Goal: Use online tool/utility: Utilize a website feature to perform a specific function

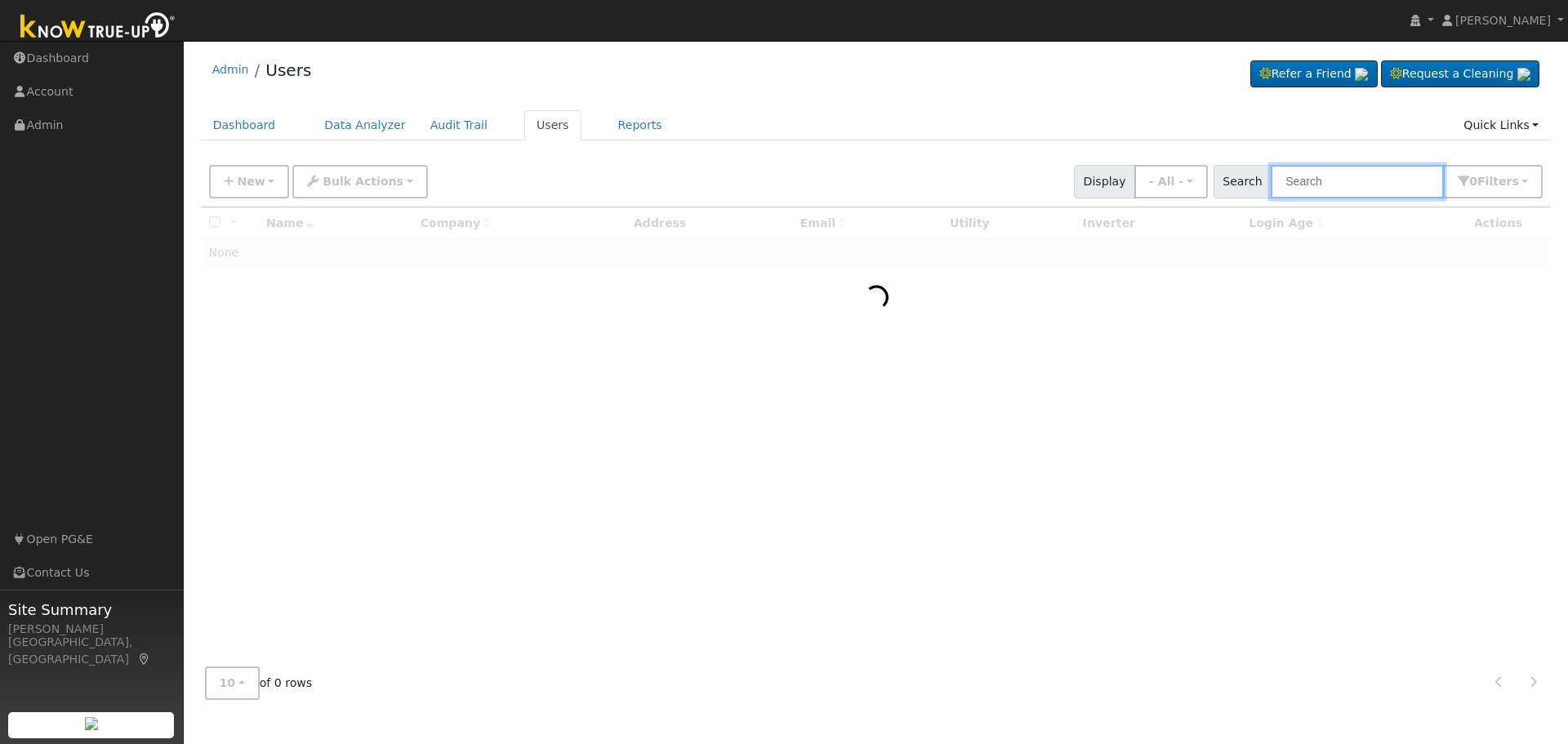
click at [1343, 175] on input "text" at bounding box center [1357, 181] width 173 height 33
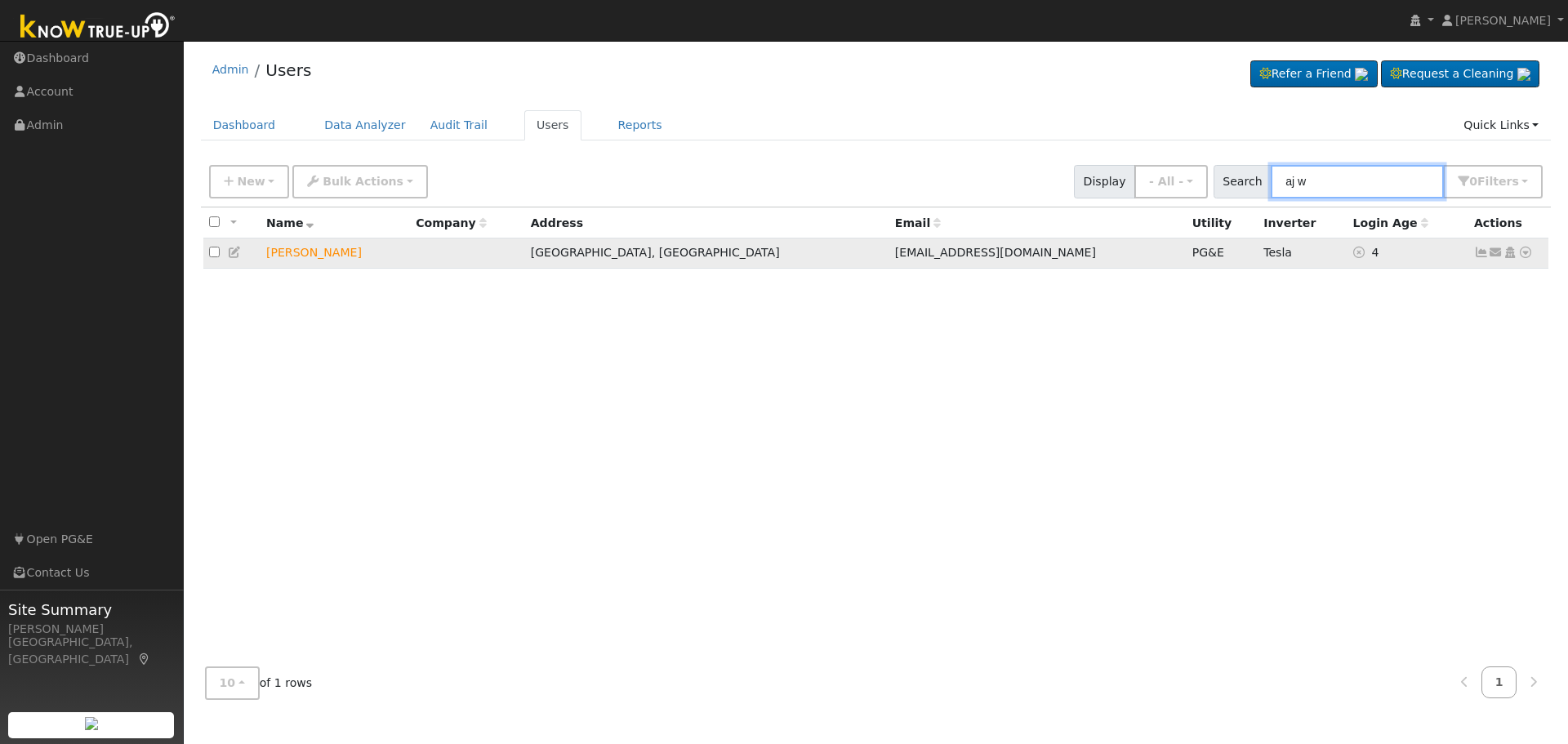
type input "aj w"
click at [1525, 256] on icon at bounding box center [1526, 253] width 15 height 12
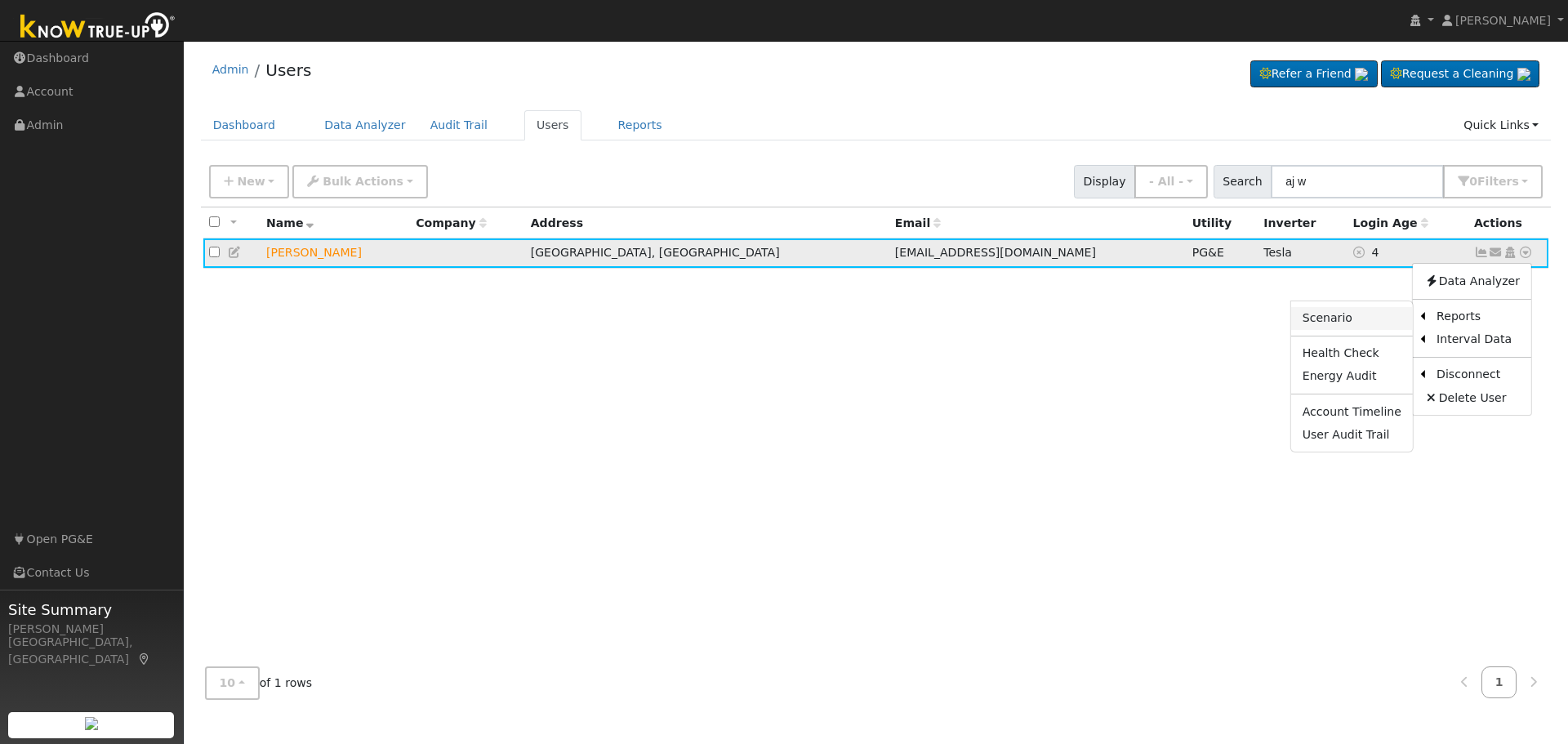
click at [1345, 327] on link "Scenario" at bounding box center [1352, 319] width 122 height 23
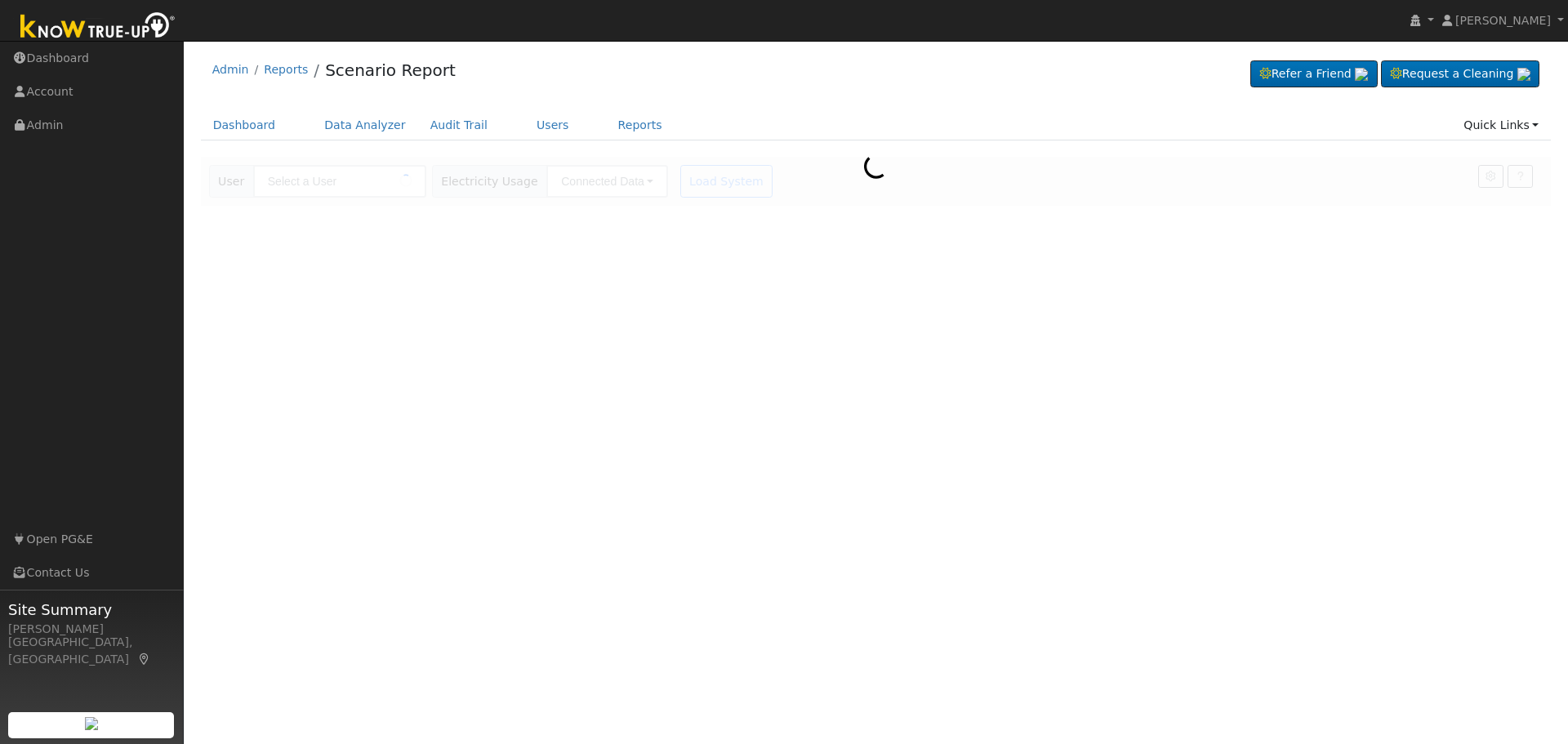
type input "[PERSON_NAME]"
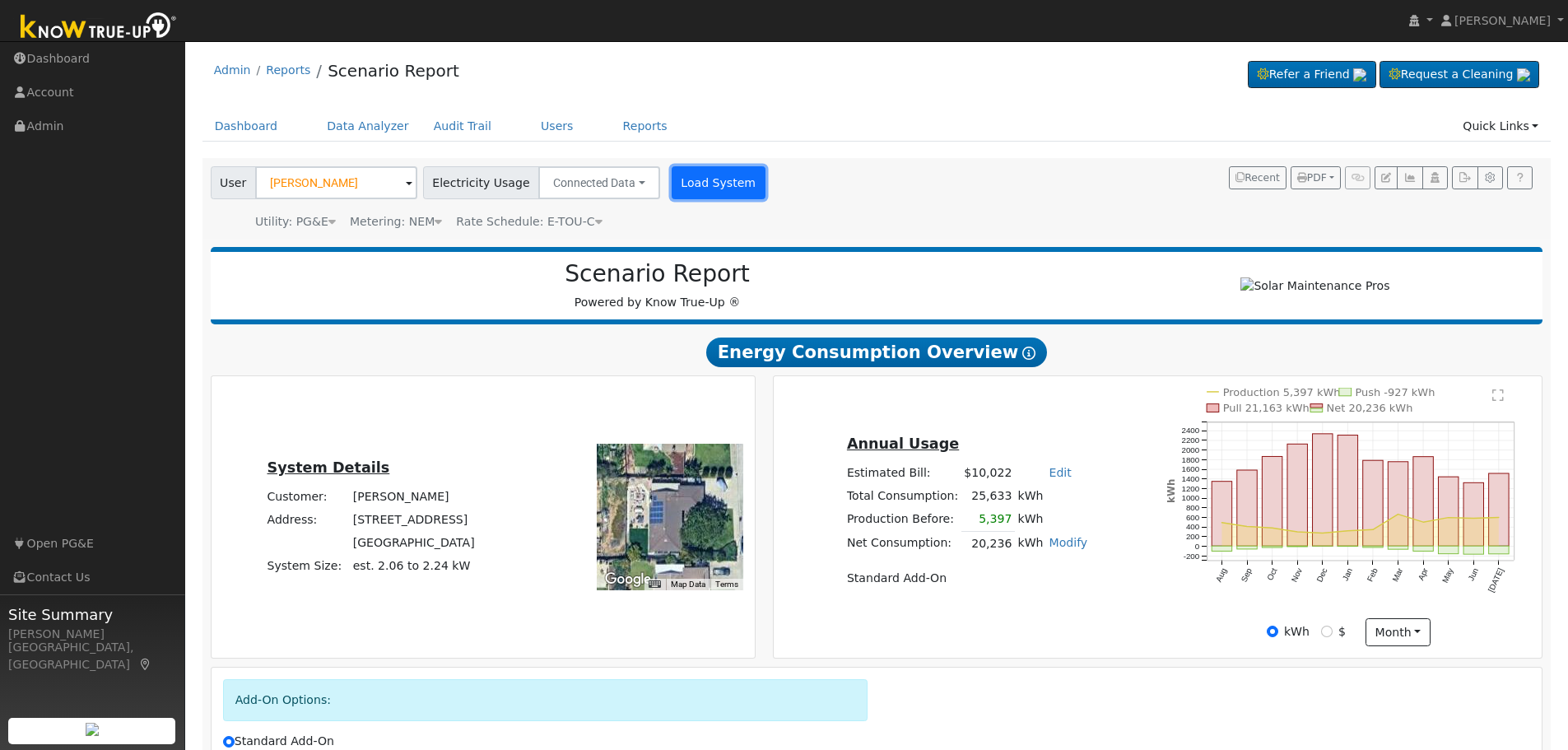
click at [678, 188] on button "Load System" at bounding box center [718, 182] width 94 height 33
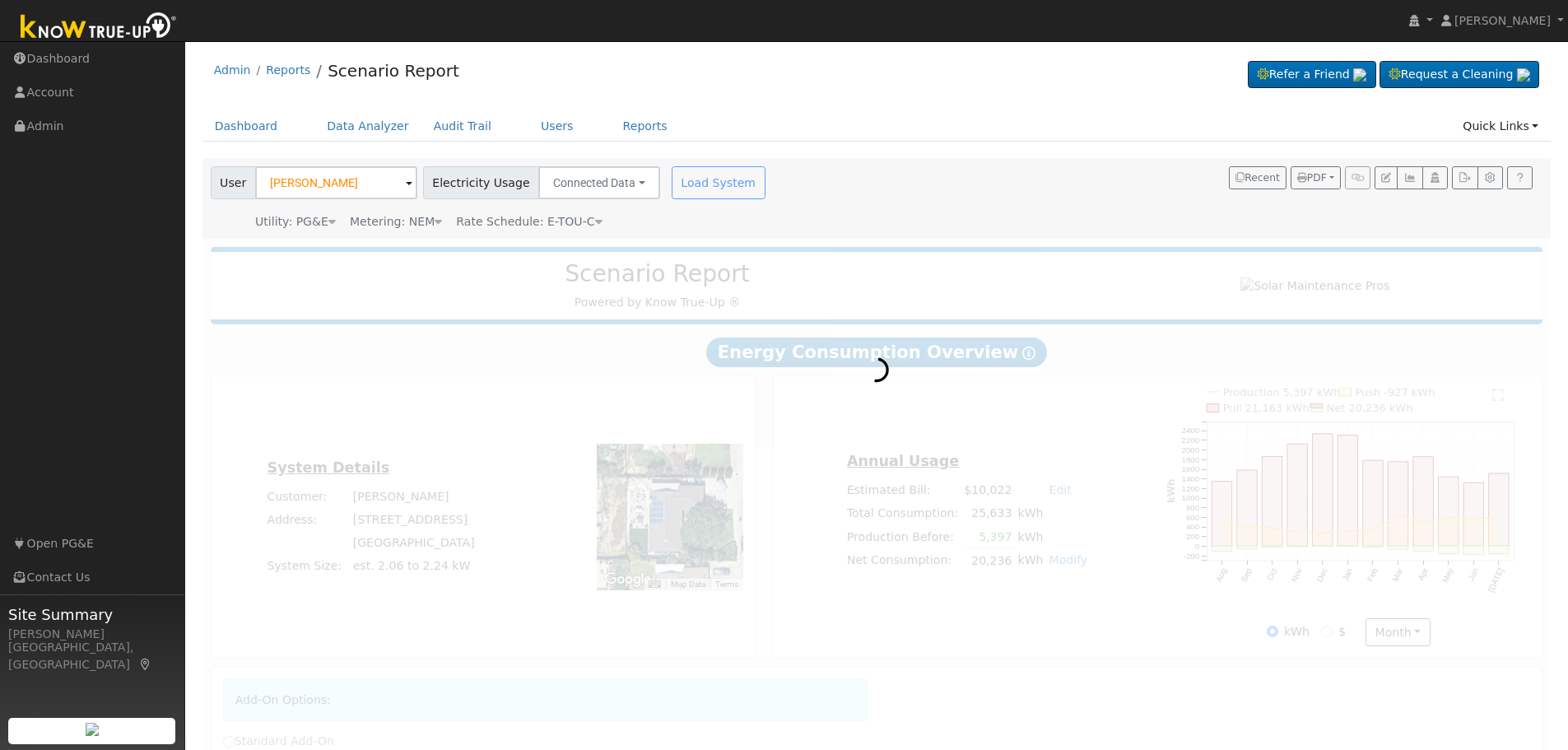
radio input "true"
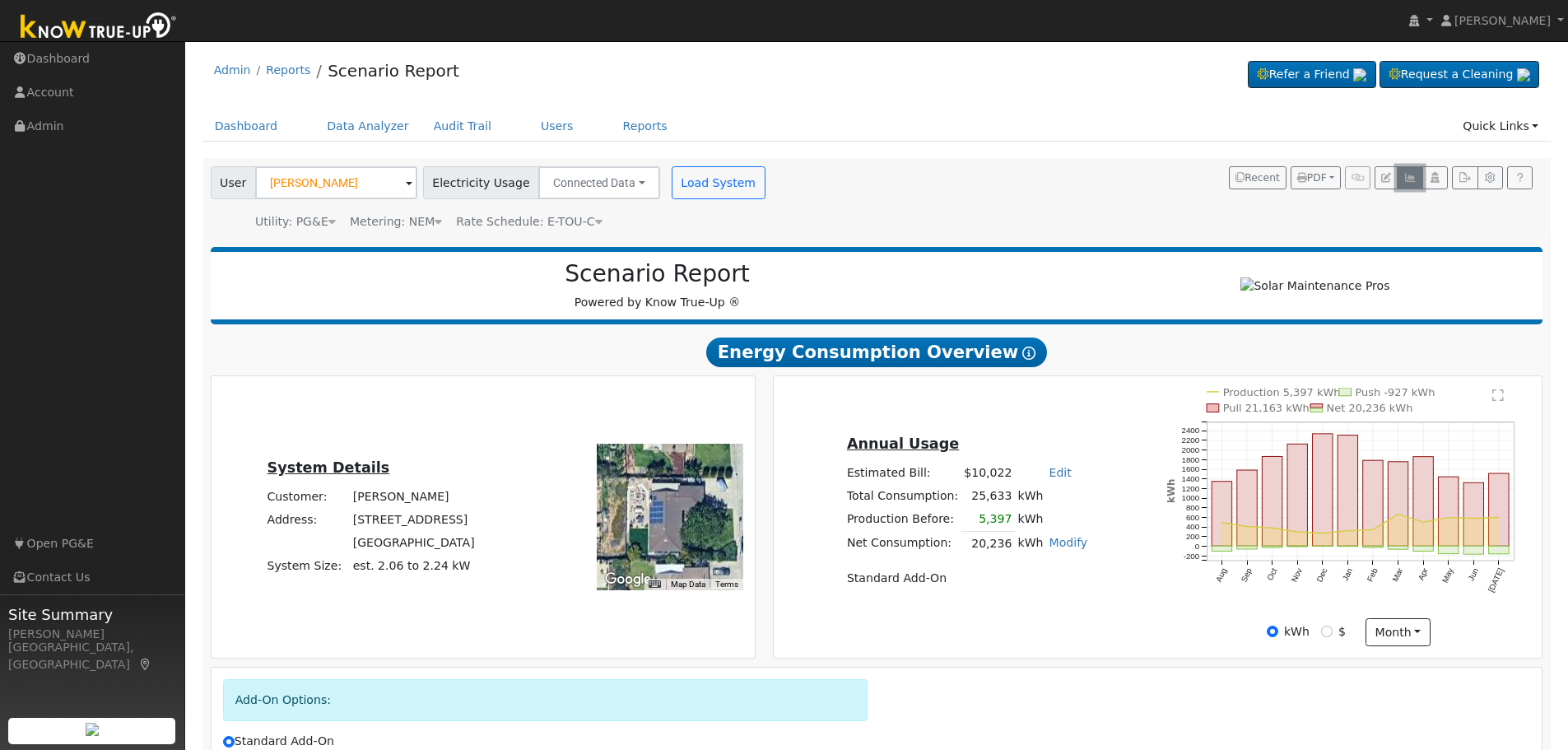
click at [1409, 176] on icon "button" at bounding box center [1409, 178] width 13 height 10
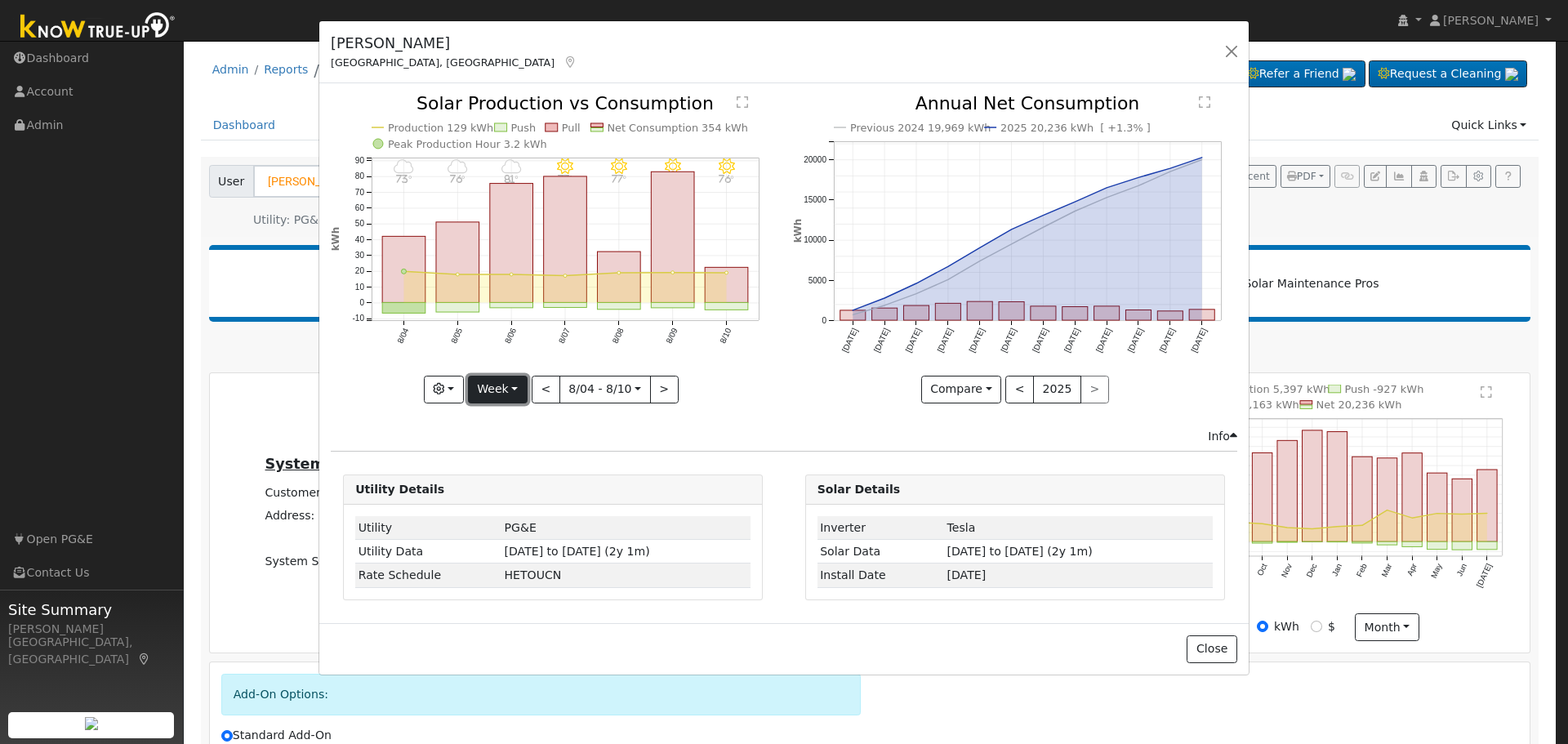
click at [511, 394] on button "Week" at bounding box center [498, 389] width 60 height 28
click at [534, 488] on link "Year" at bounding box center [525, 492] width 114 height 23
type input "2024-08-01"
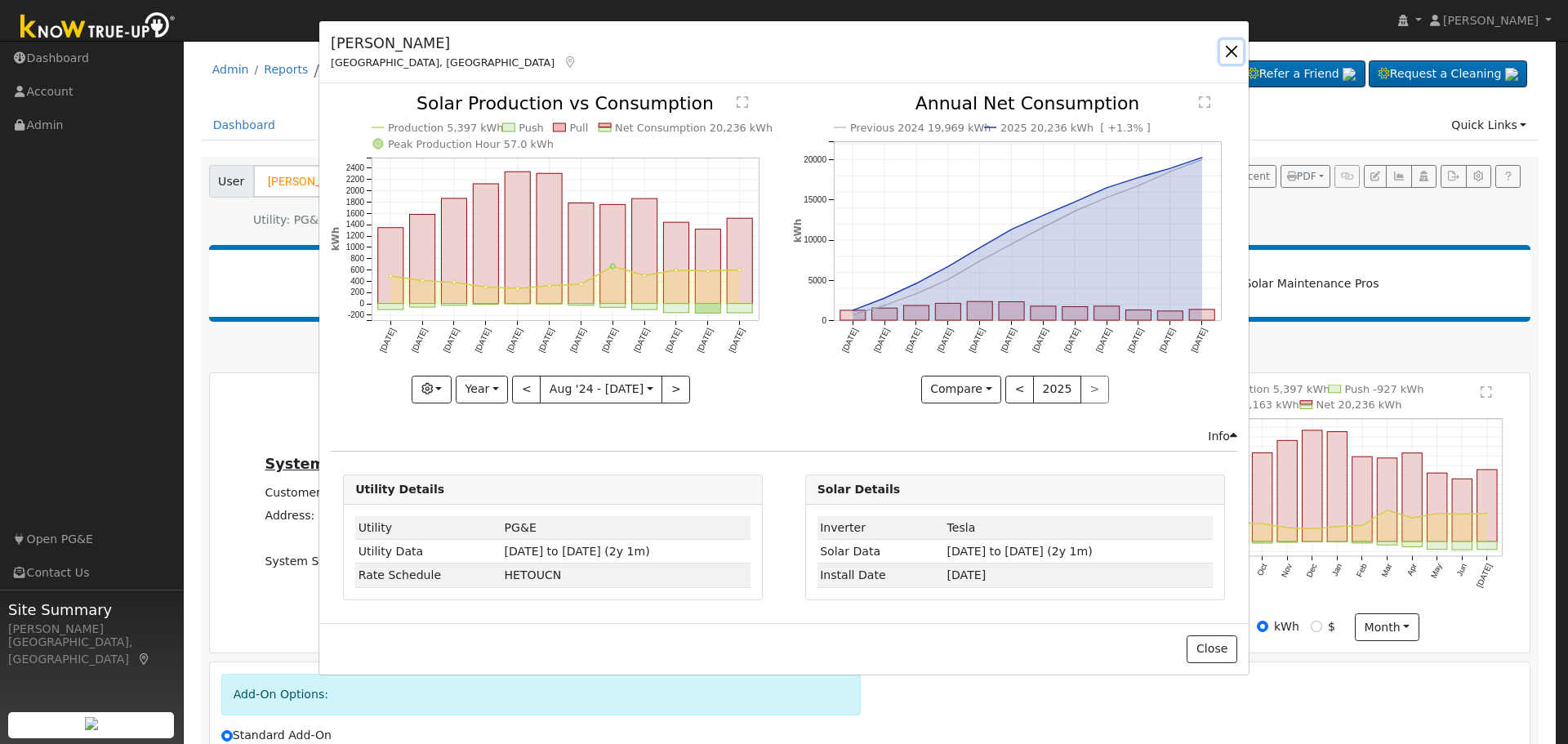
click at [1227, 46] on button "button" at bounding box center [1232, 51] width 23 height 23
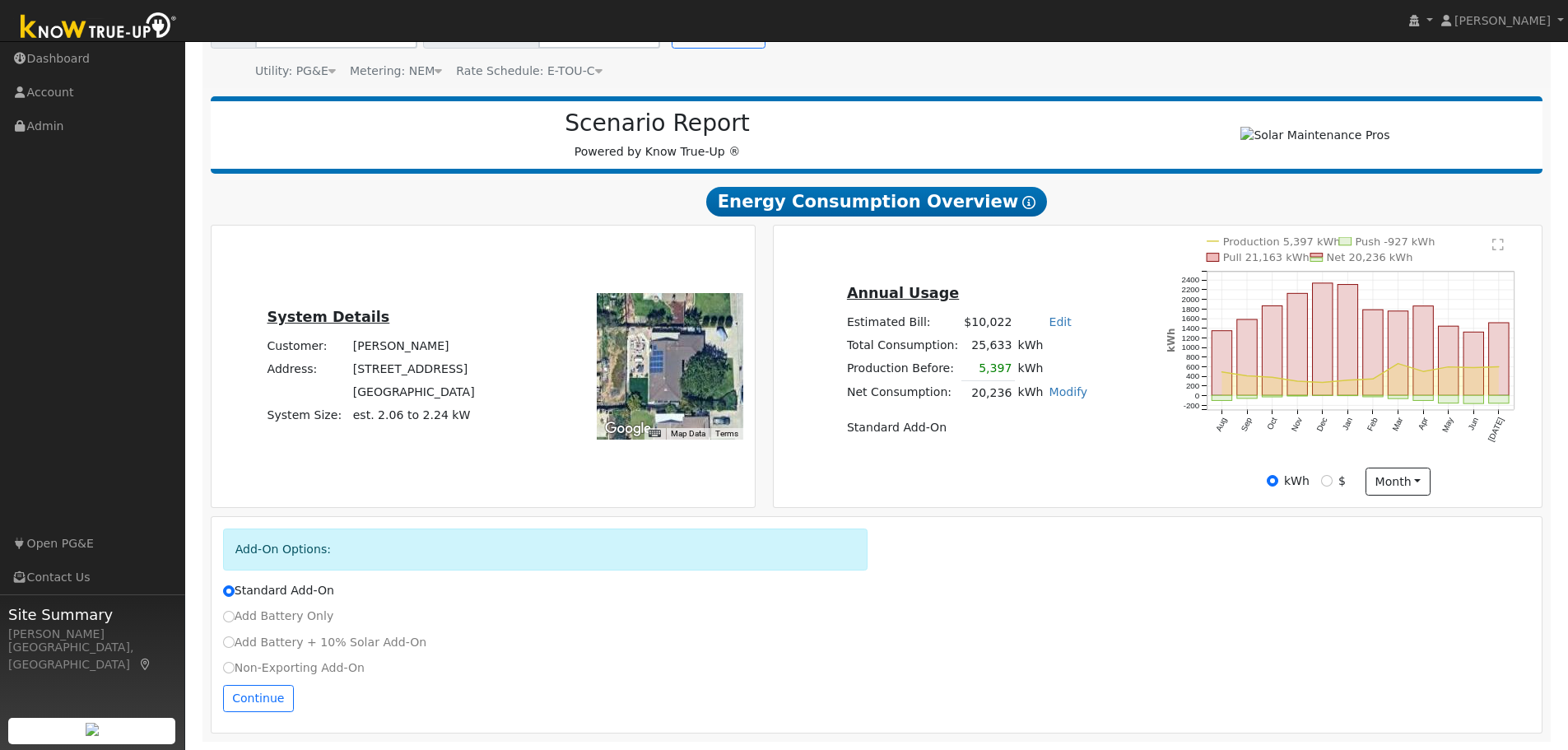
scroll to position [157, 0]
click at [227, 670] on input "Non-Exporting Add-On" at bounding box center [229, 667] width 12 height 12
radio input "true"
radio input "false"
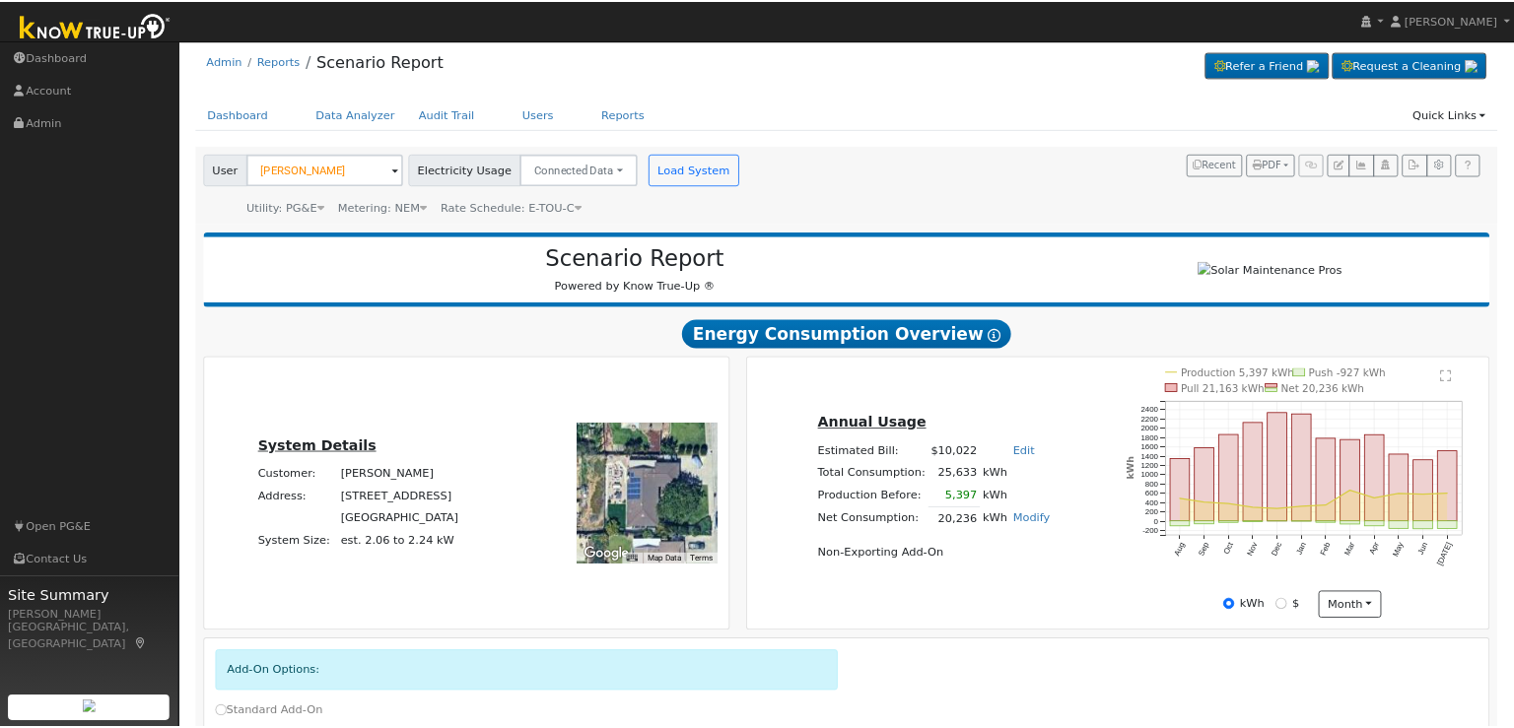
scroll to position [0, 0]
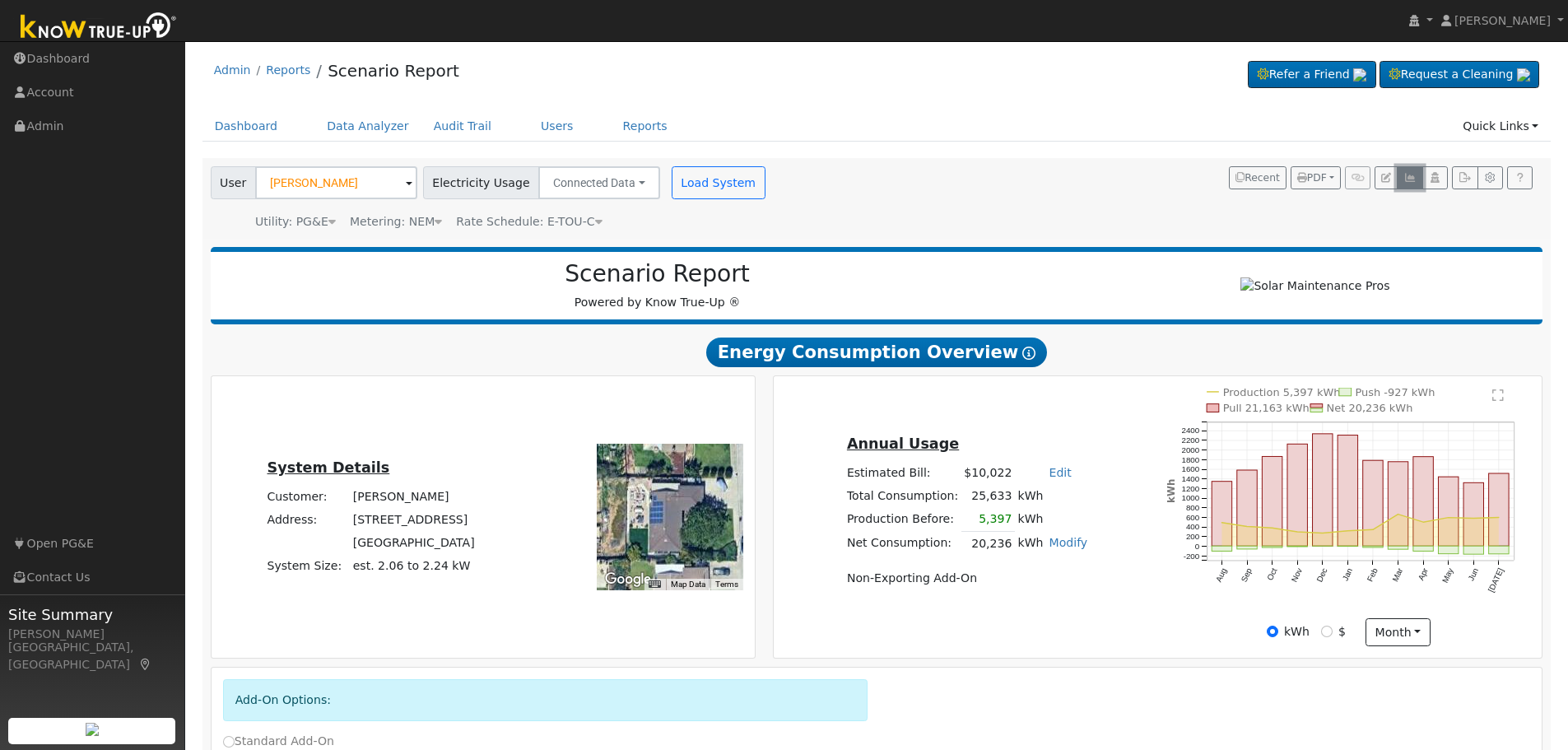
click at [1409, 178] on icon "button" at bounding box center [1409, 178] width 13 height 10
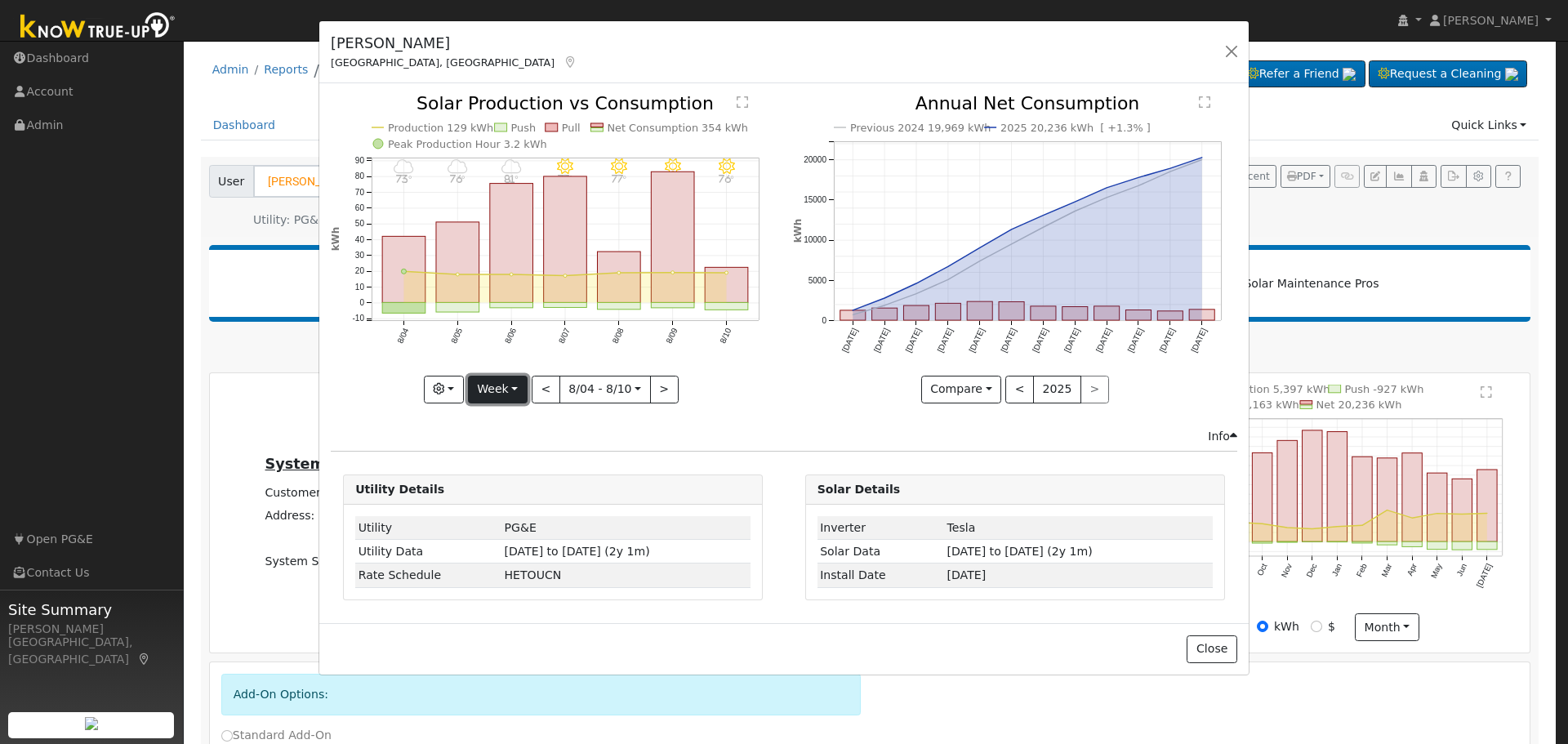
click at [512, 388] on button "Week" at bounding box center [498, 389] width 60 height 28
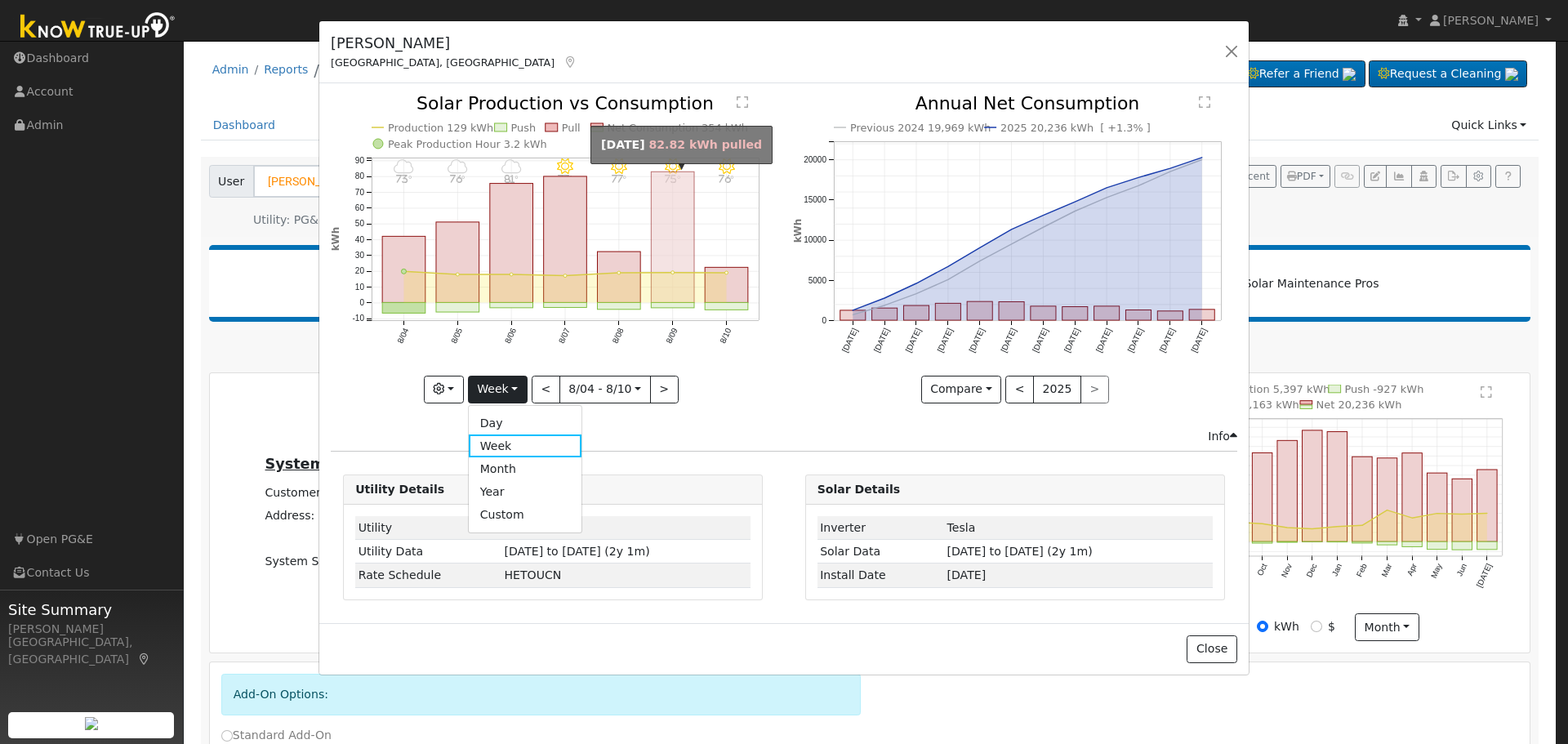
click at [671, 247] on rect "onclick=""" at bounding box center [674, 238] width 43 height 131
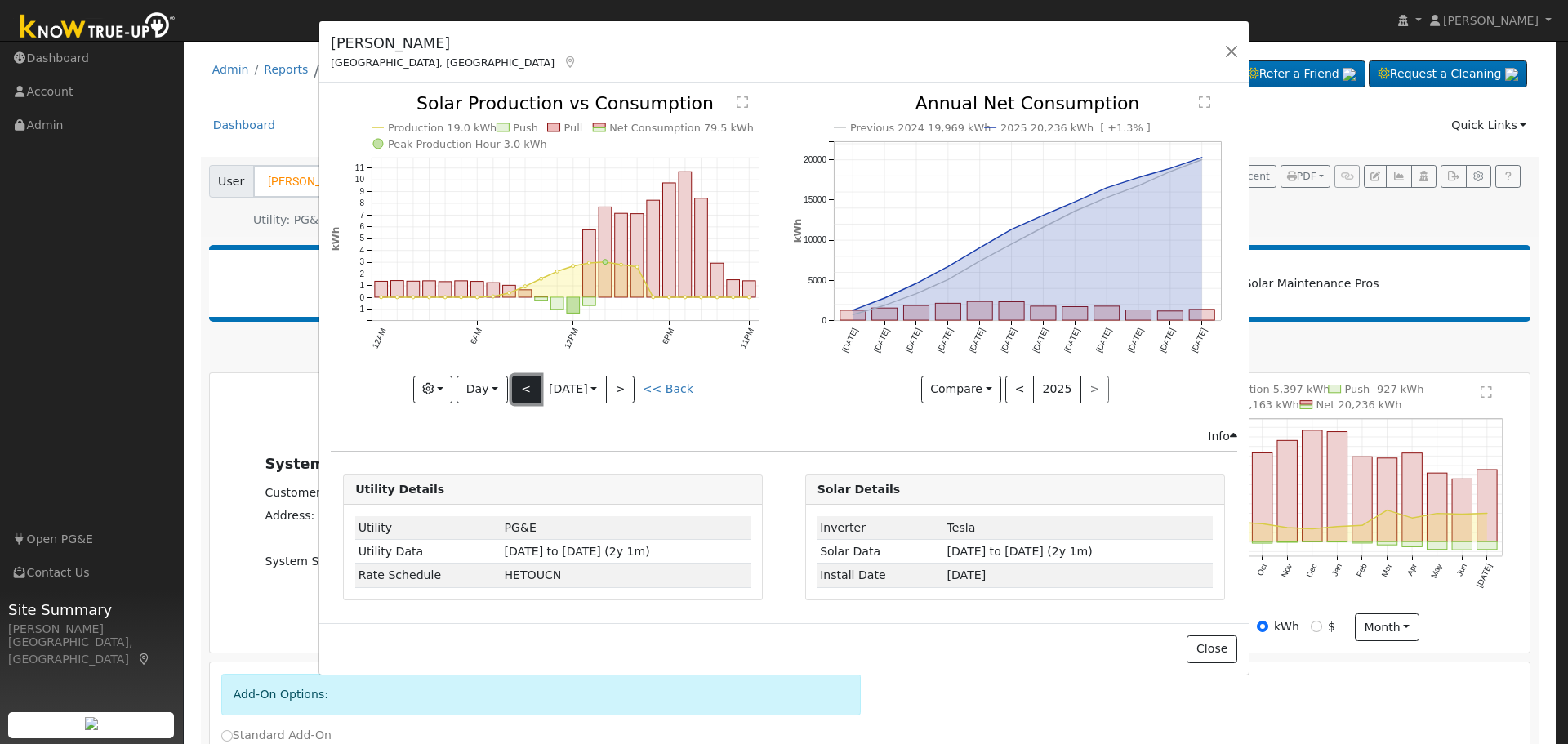
click at [527, 378] on button "<" at bounding box center [526, 389] width 28 height 28
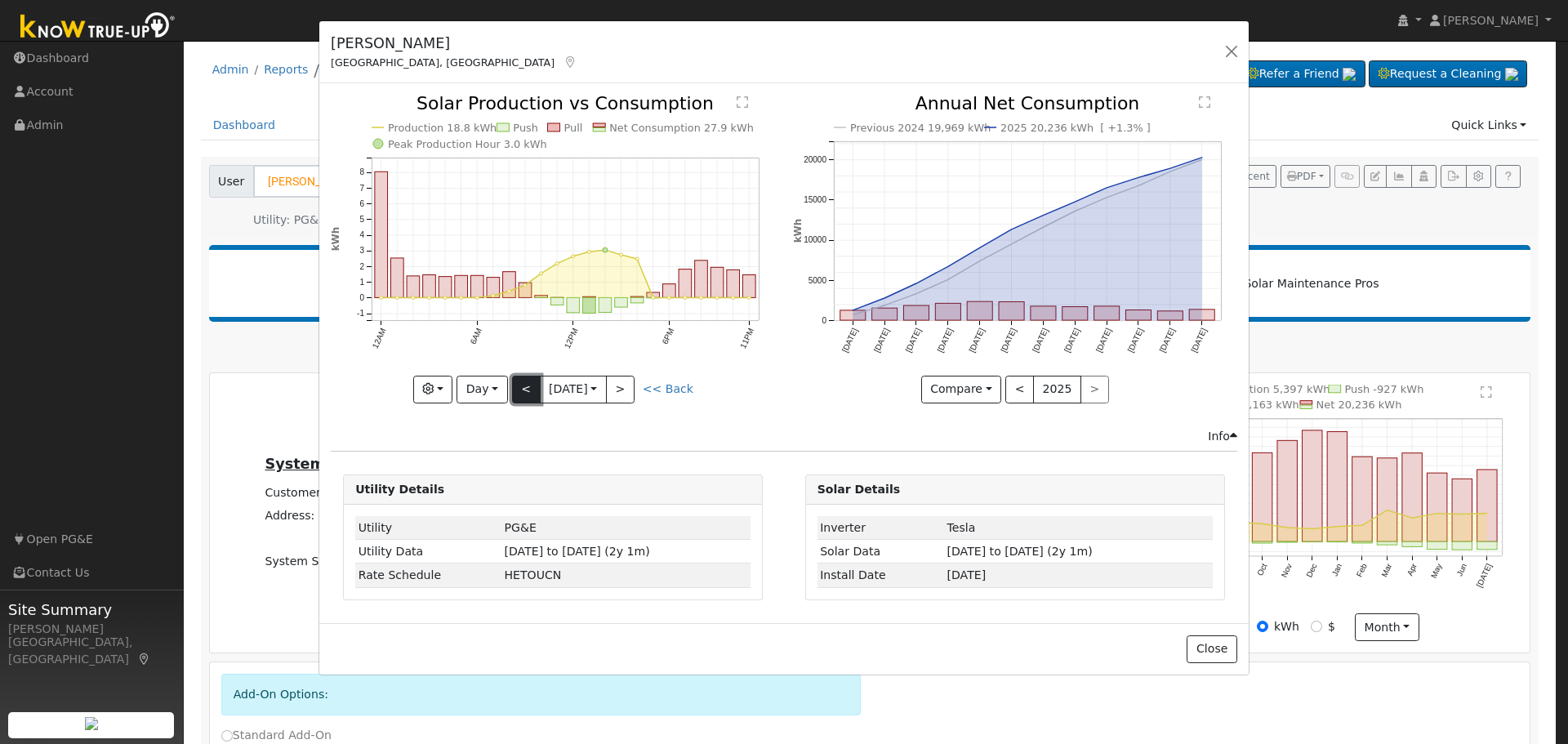
click at [527, 384] on button "<" at bounding box center [526, 389] width 28 height 28
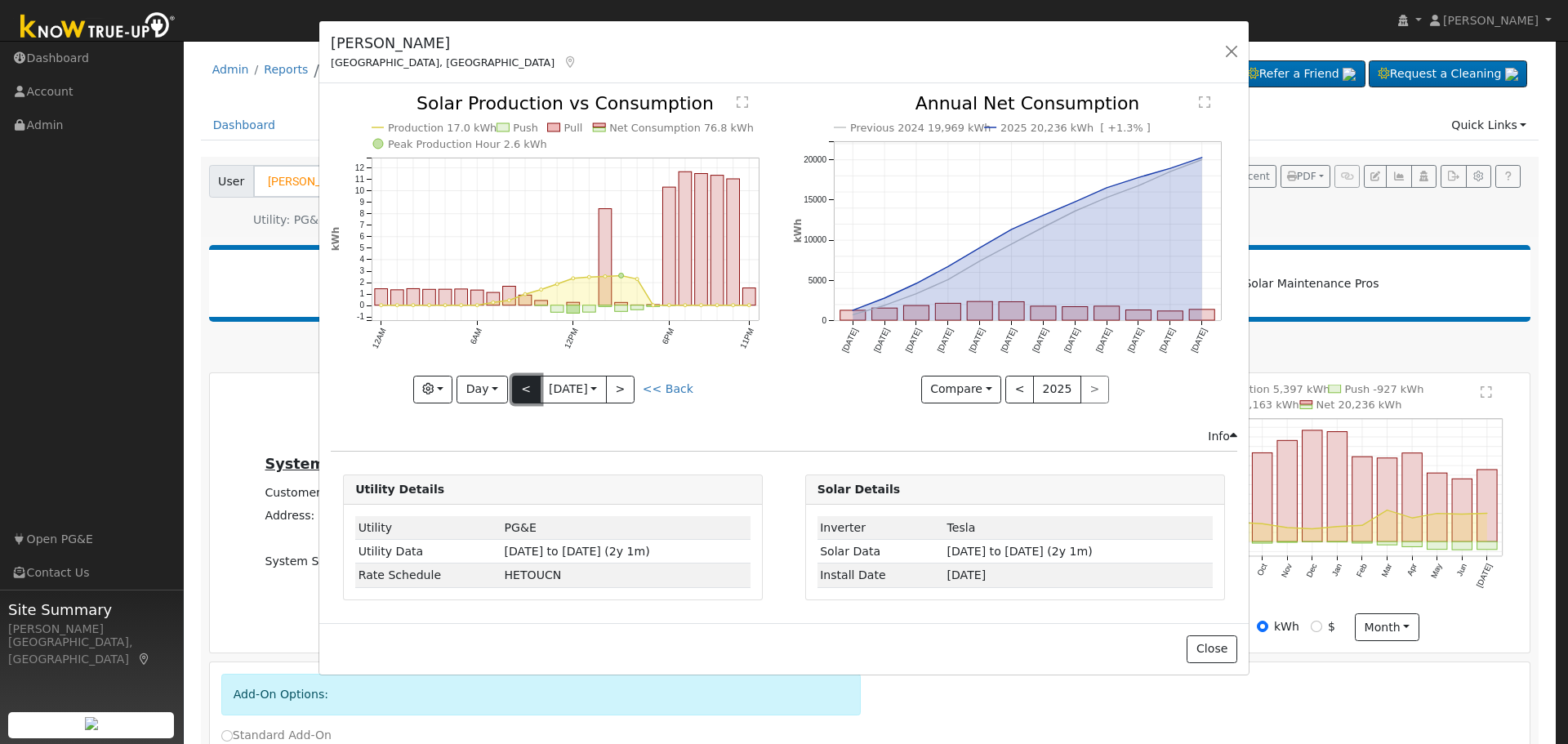
click at [527, 384] on button "<" at bounding box center [526, 389] width 28 height 28
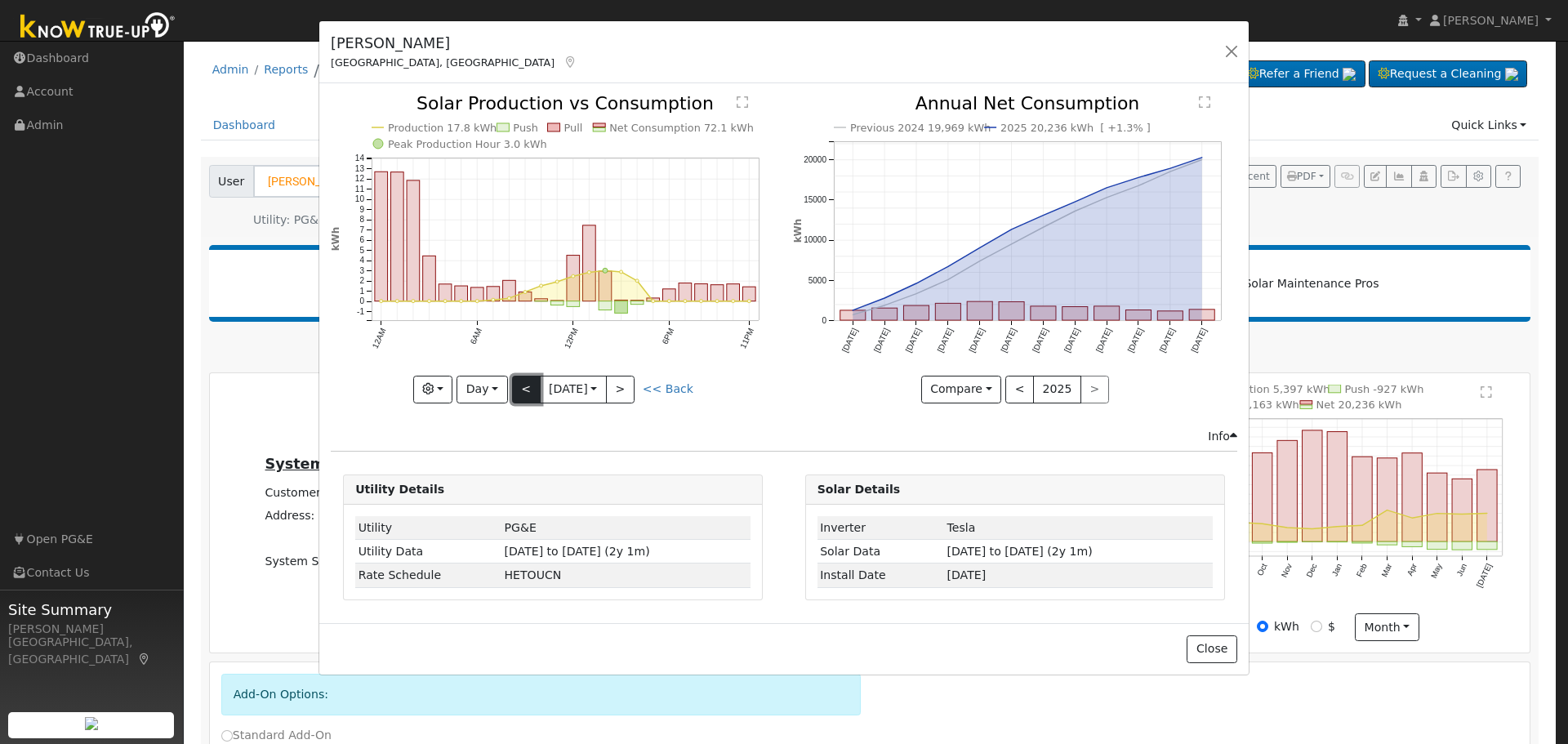
click at [527, 384] on button "<" at bounding box center [526, 389] width 28 height 28
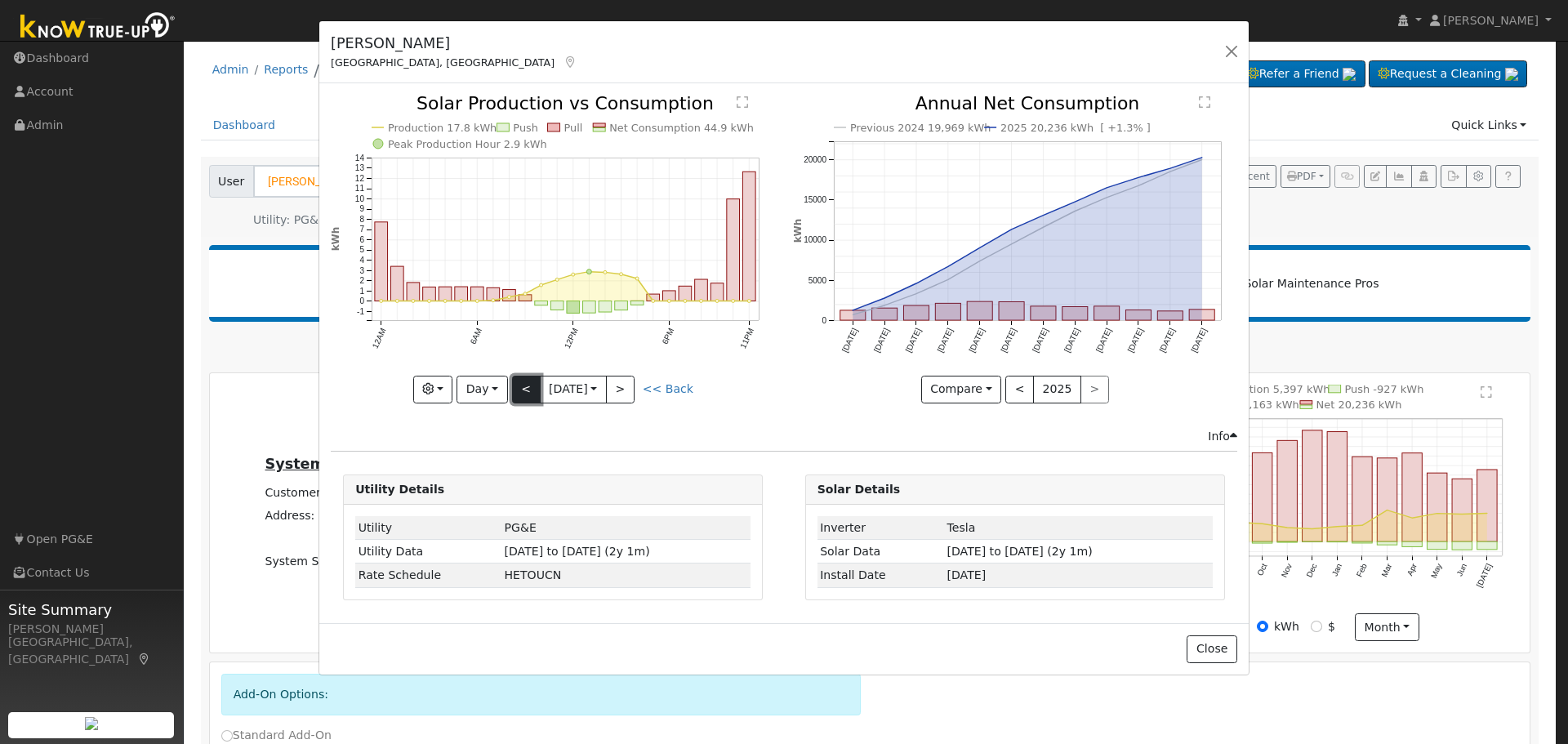
click at [527, 384] on button "<" at bounding box center [526, 389] width 28 height 28
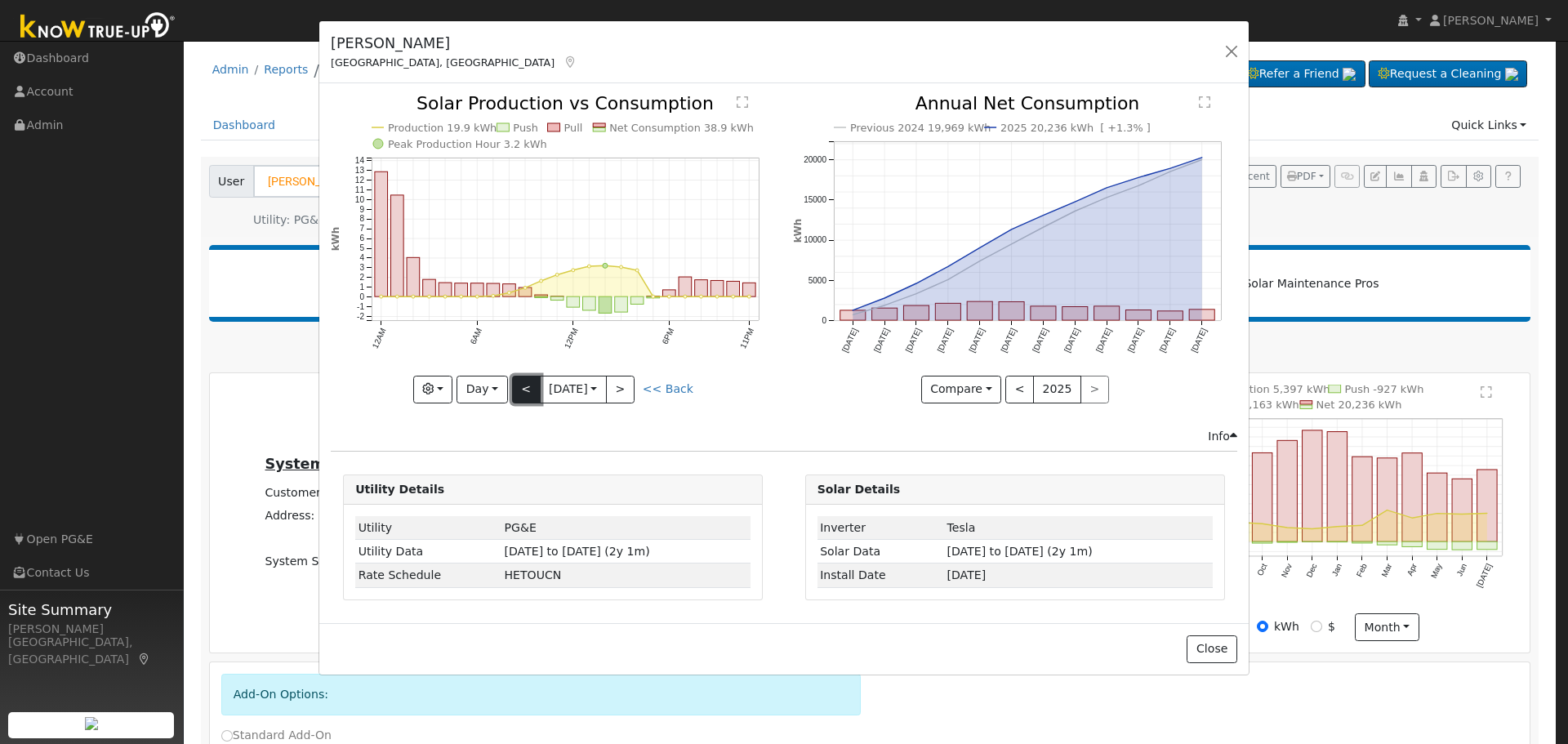
click at [526, 387] on button "<" at bounding box center [526, 389] width 28 height 28
click at [528, 391] on button "<" at bounding box center [526, 389] width 28 height 28
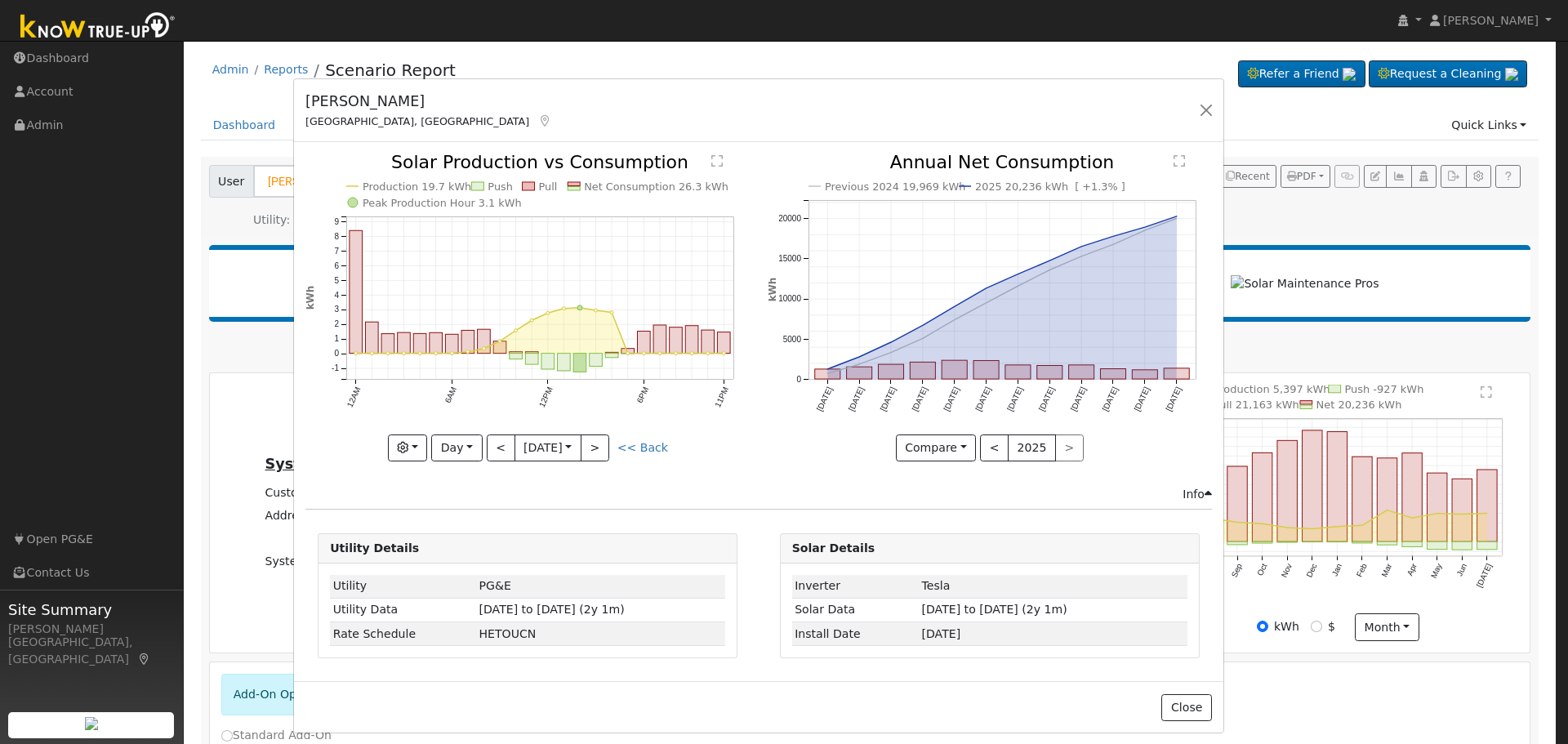
drag, startPoint x: 808, startPoint y: 48, endPoint x: 782, endPoint y: 106, distance: 63.6
click at [782, 106] on div "AJ Whitten Santa Maria, CA Default Account Default Account 4033 Berrywood Drive…" at bounding box center [759, 111] width 930 height 63
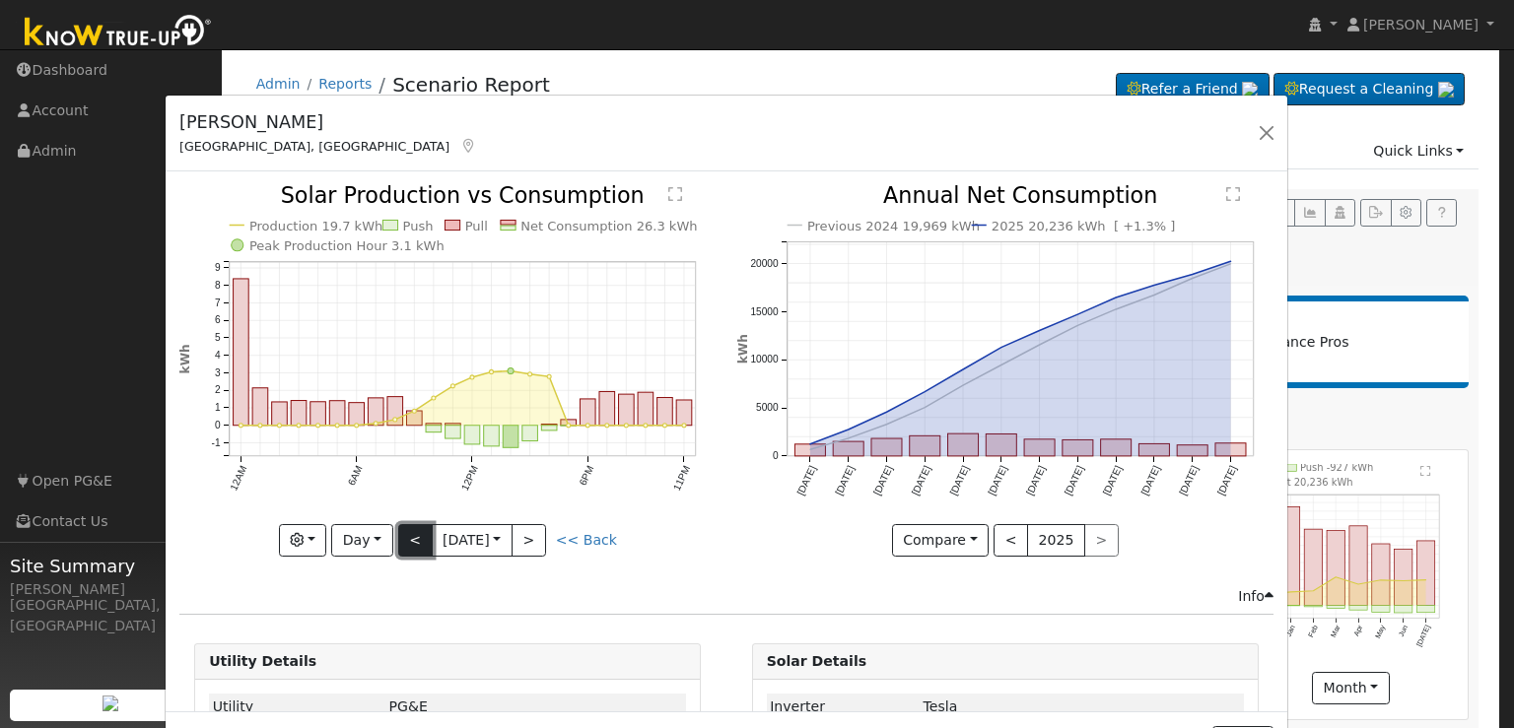
click at [399, 535] on button "<" at bounding box center [415, 541] width 34 height 34
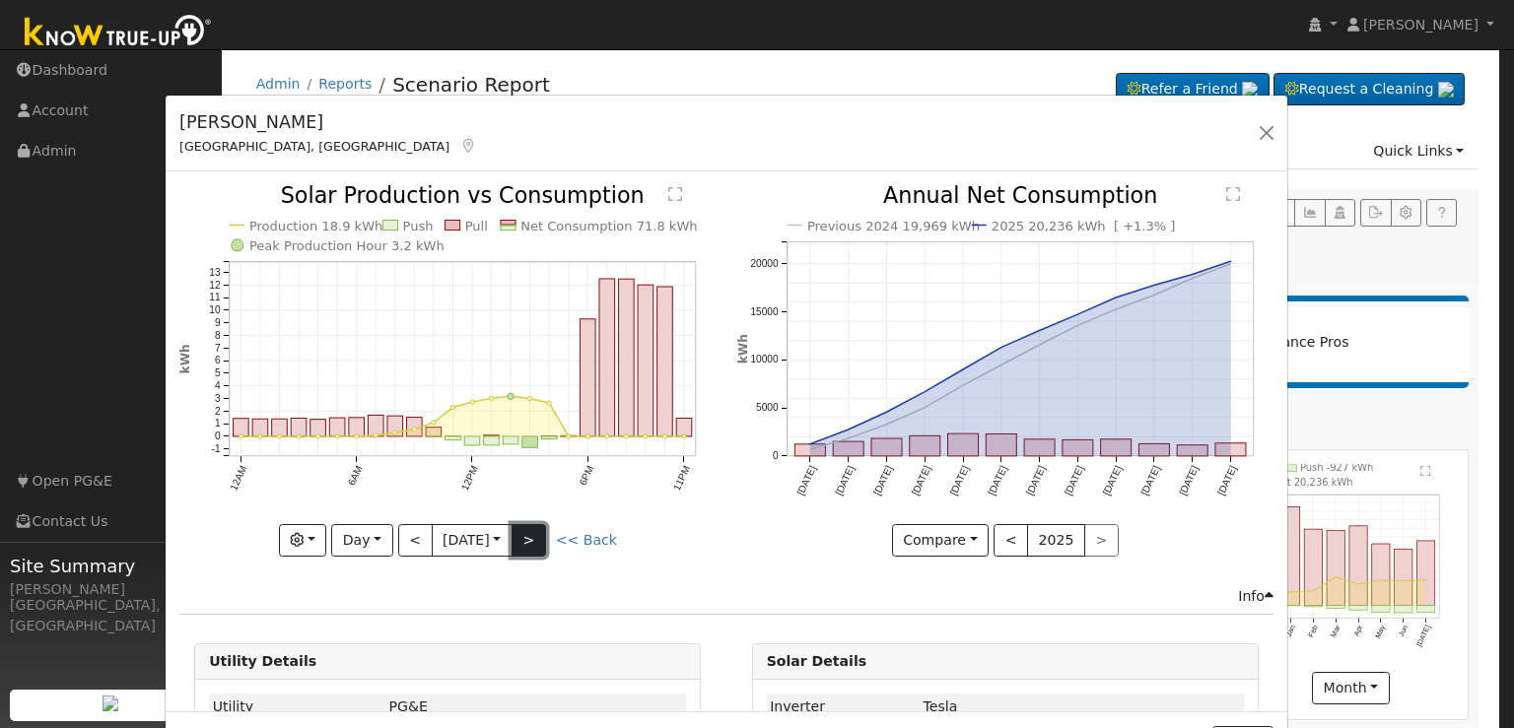
click at [529, 536] on button ">" at bounding box center [529, 541] width 34 height 34
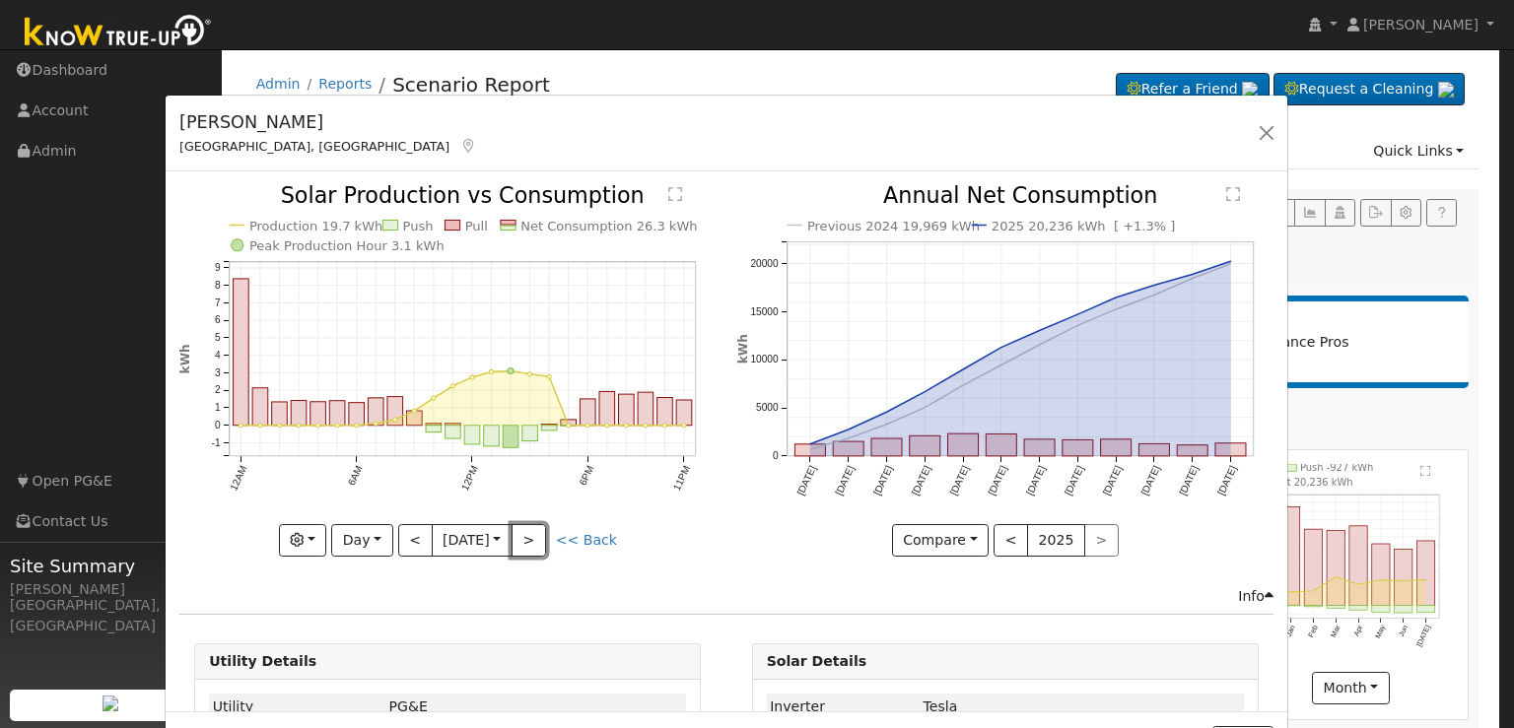
click at [530, 536] on button ">" at bounding box center [529, 541] width 34 height 34
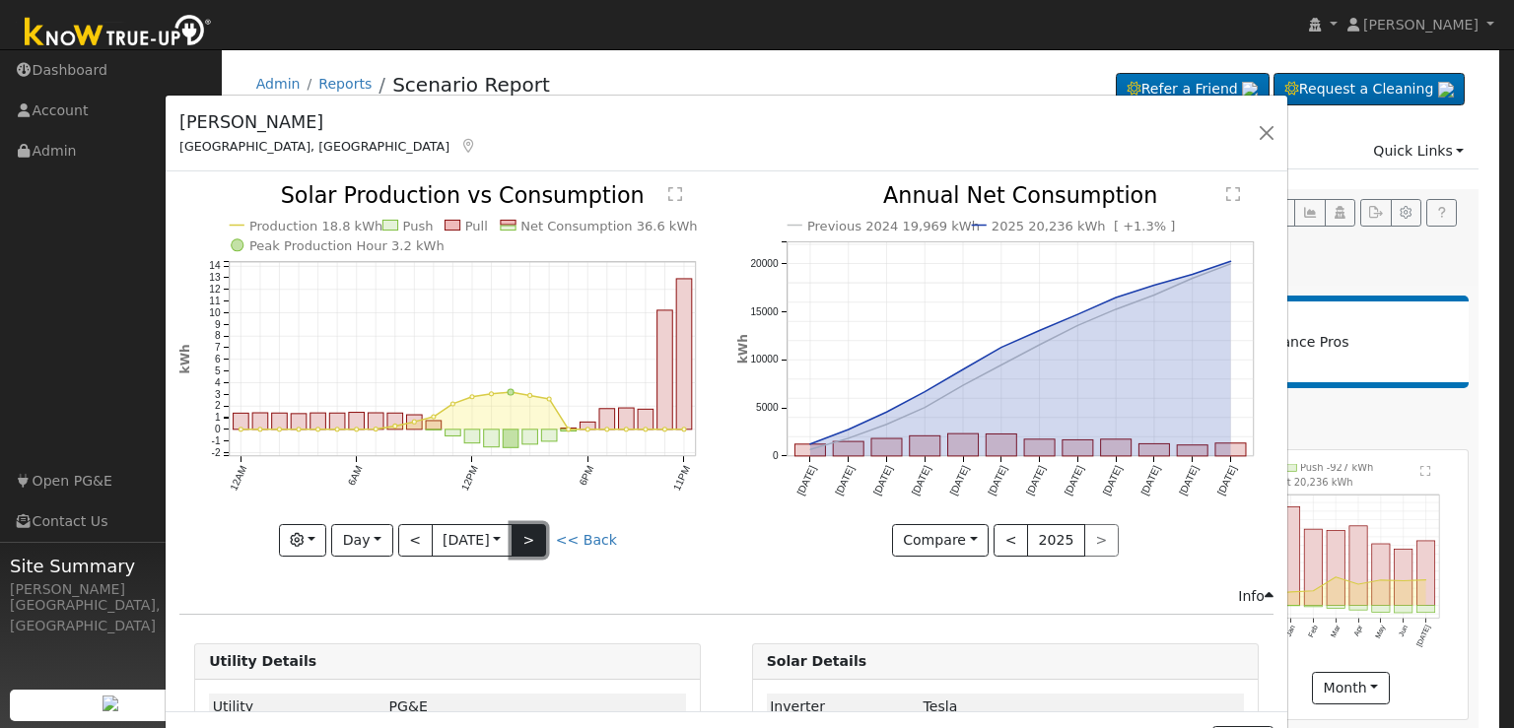
click at [516, 531] on button ">" at bounding box center [529, 541] width 34 height 34
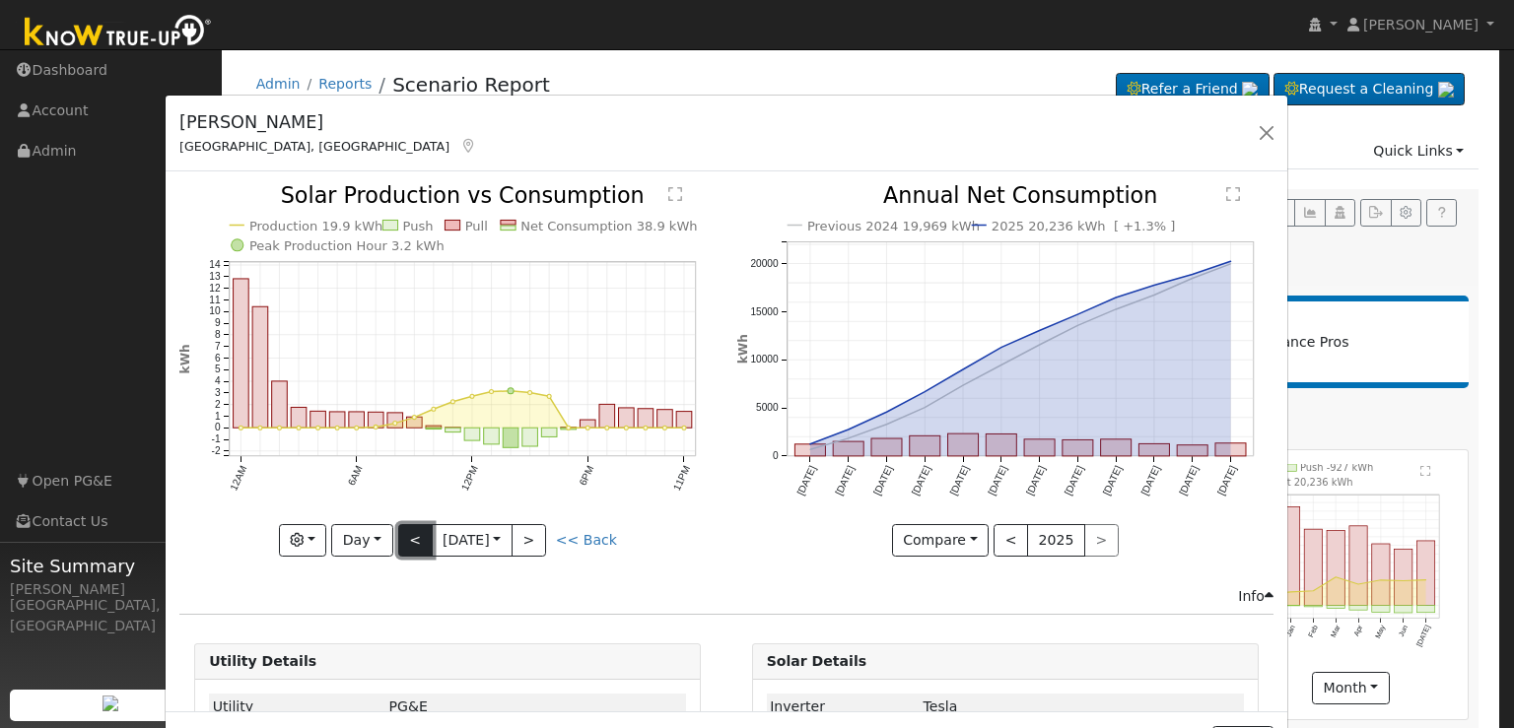
click at [402, 534] on button "<" at bounding box center [415, 541] width 34 height 34
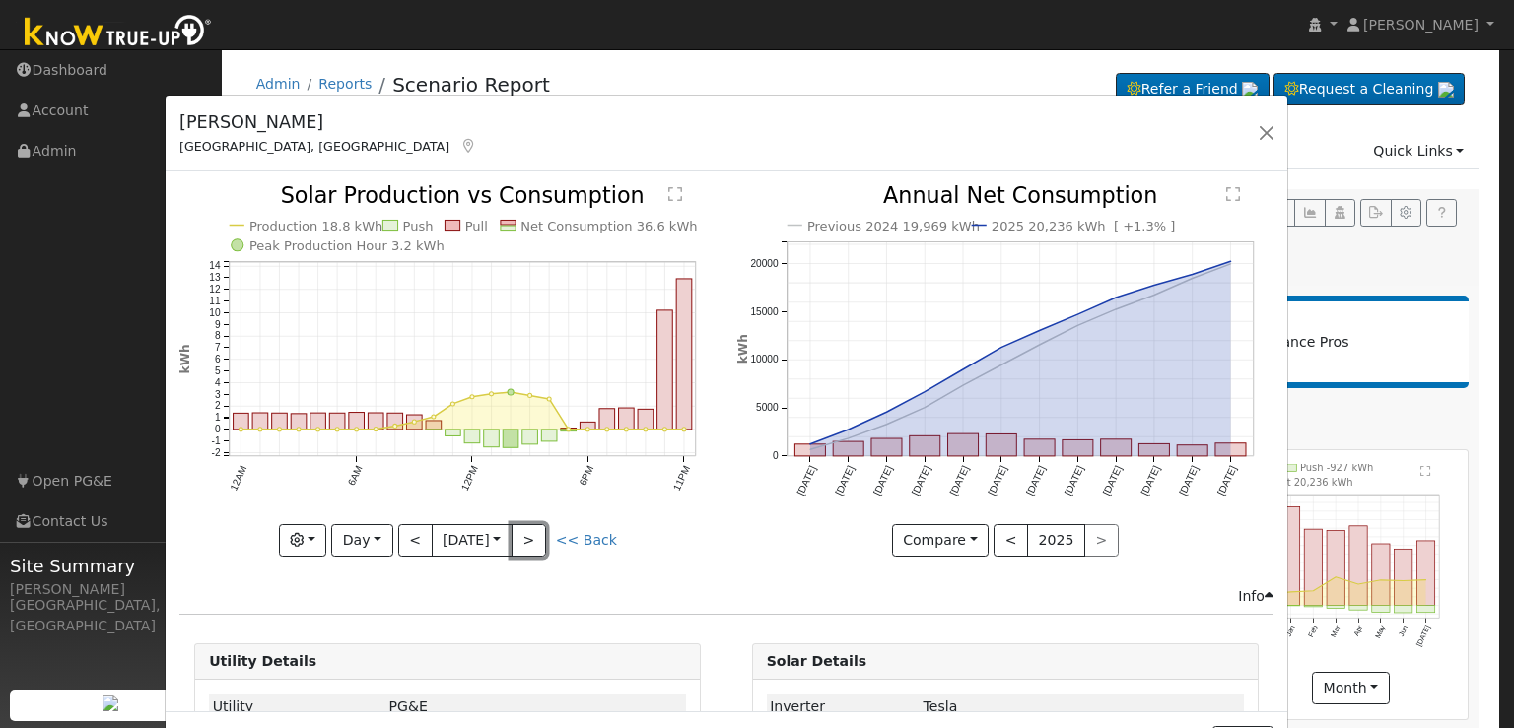
click at [523, 541] on button ">" at bounding box center [529, 541] width 34 height 34
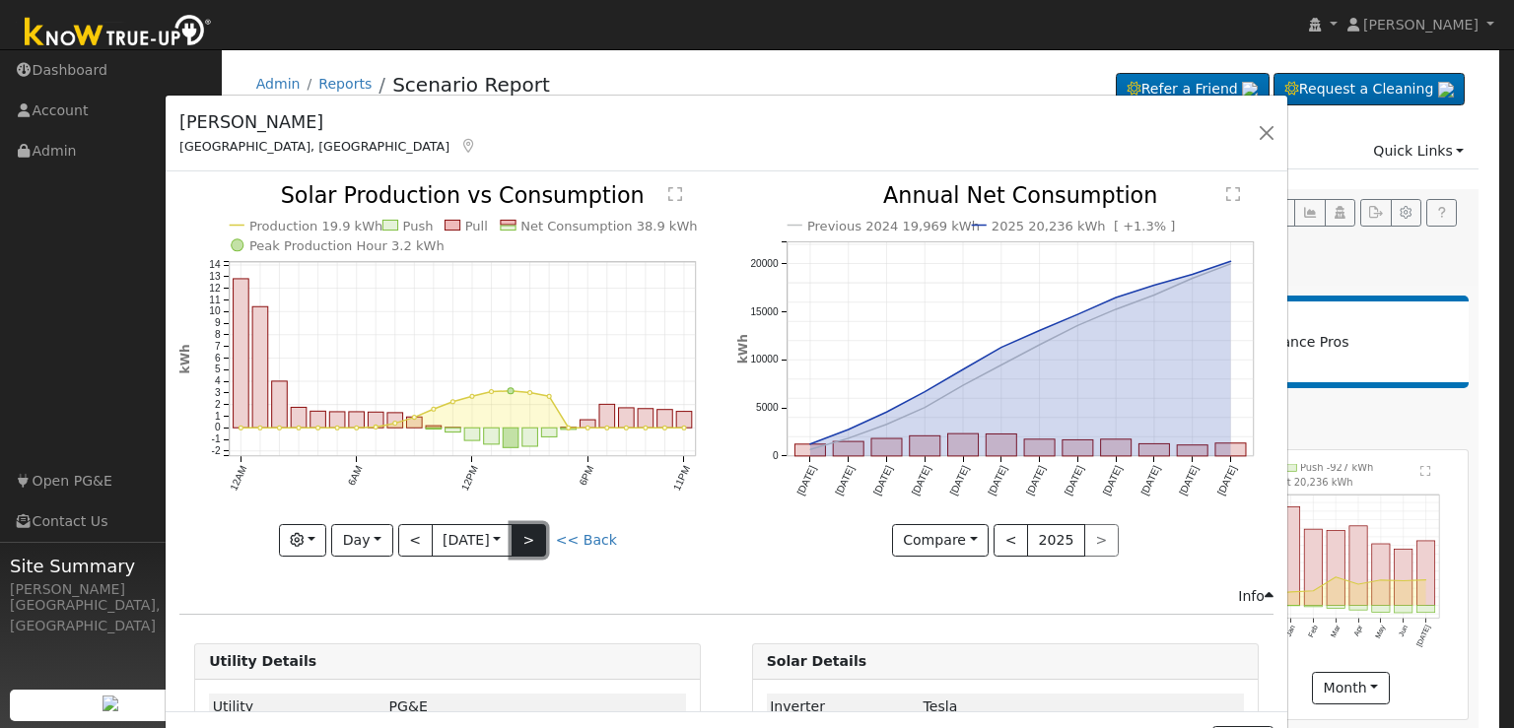
click at [527, 533] on button ">" at bounding box center [529, 541] width 34 height 34
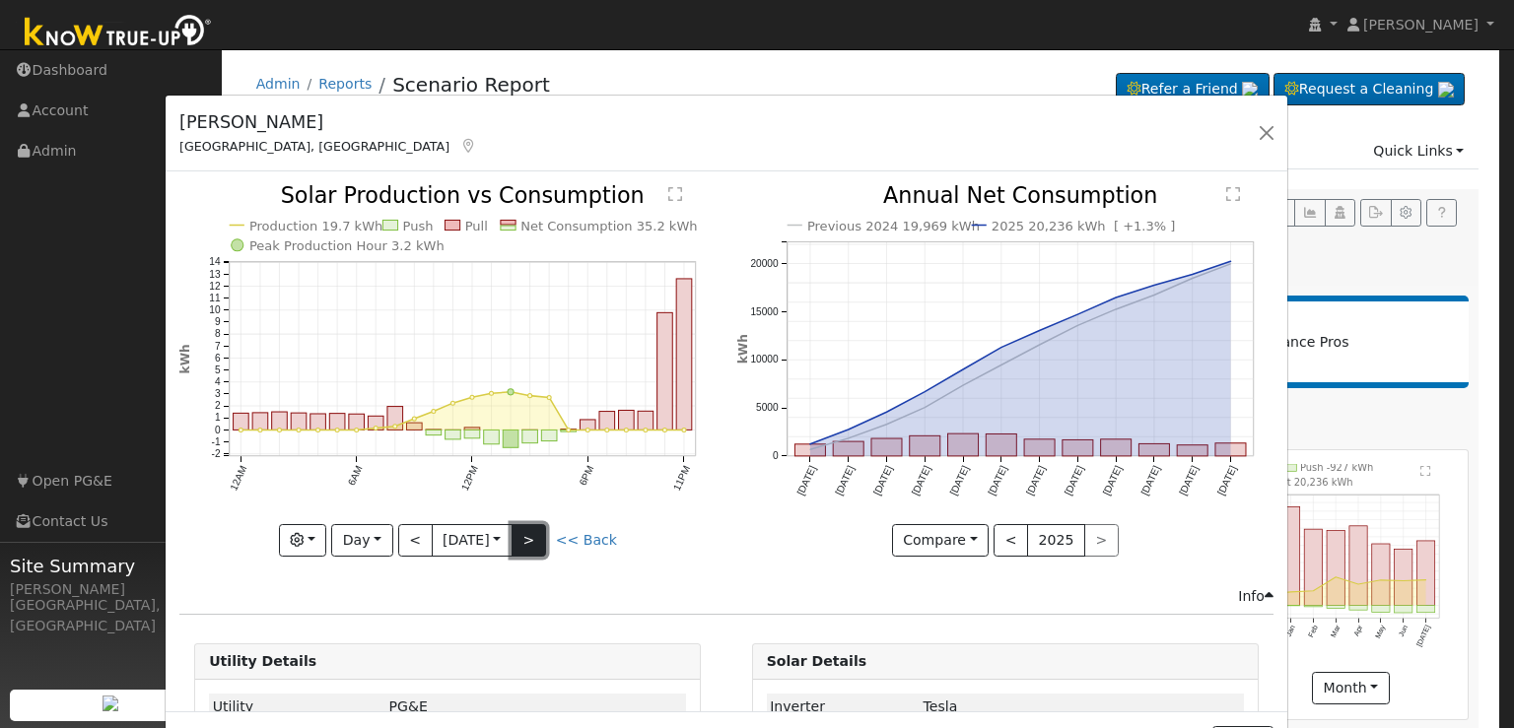
click at [530, 532] on button ">" at bounding box center [529, 541] width 34 height 34
click at [529, 535] on button ">" at bounding box center [529, 541] width 34 height 34
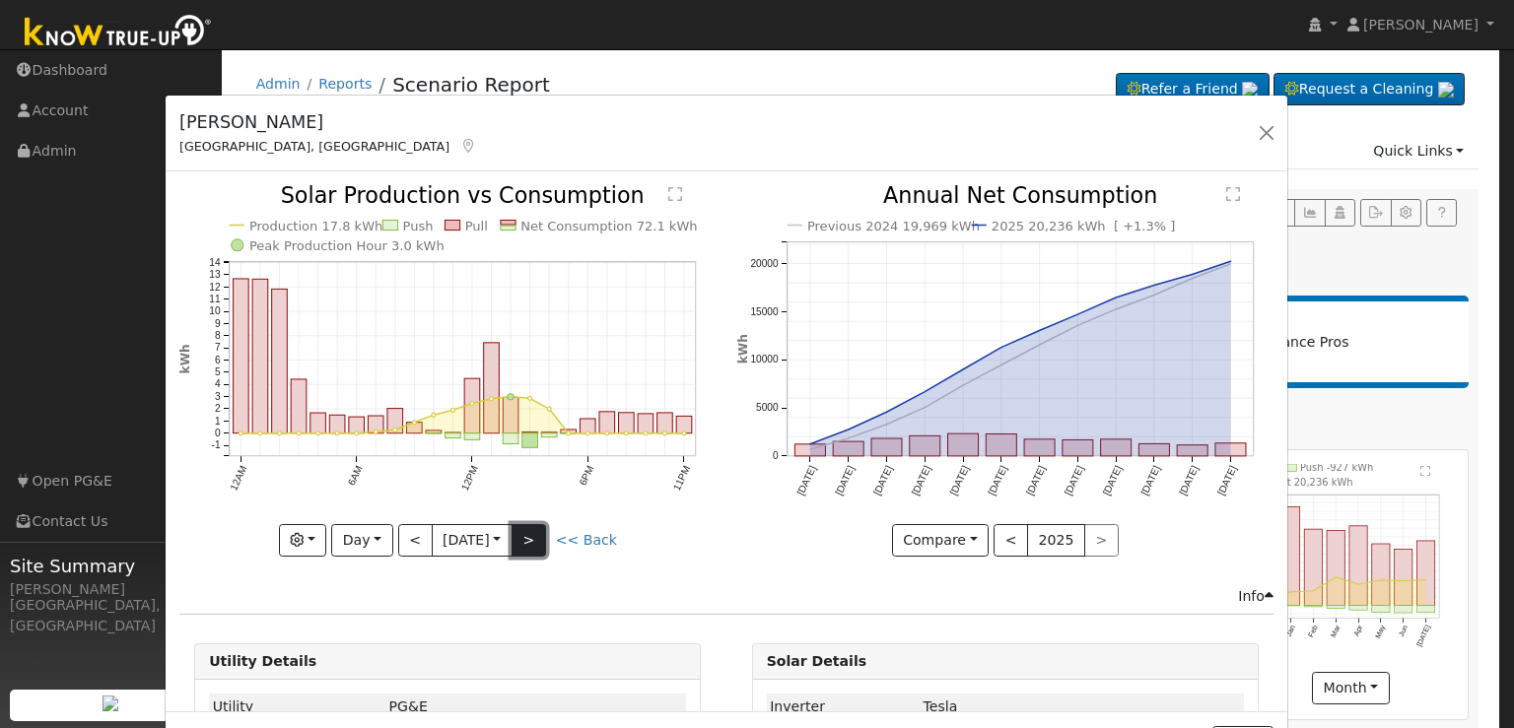
click at [529, 540] on button ">" at bounding box center [529, 541] width 34 height 34
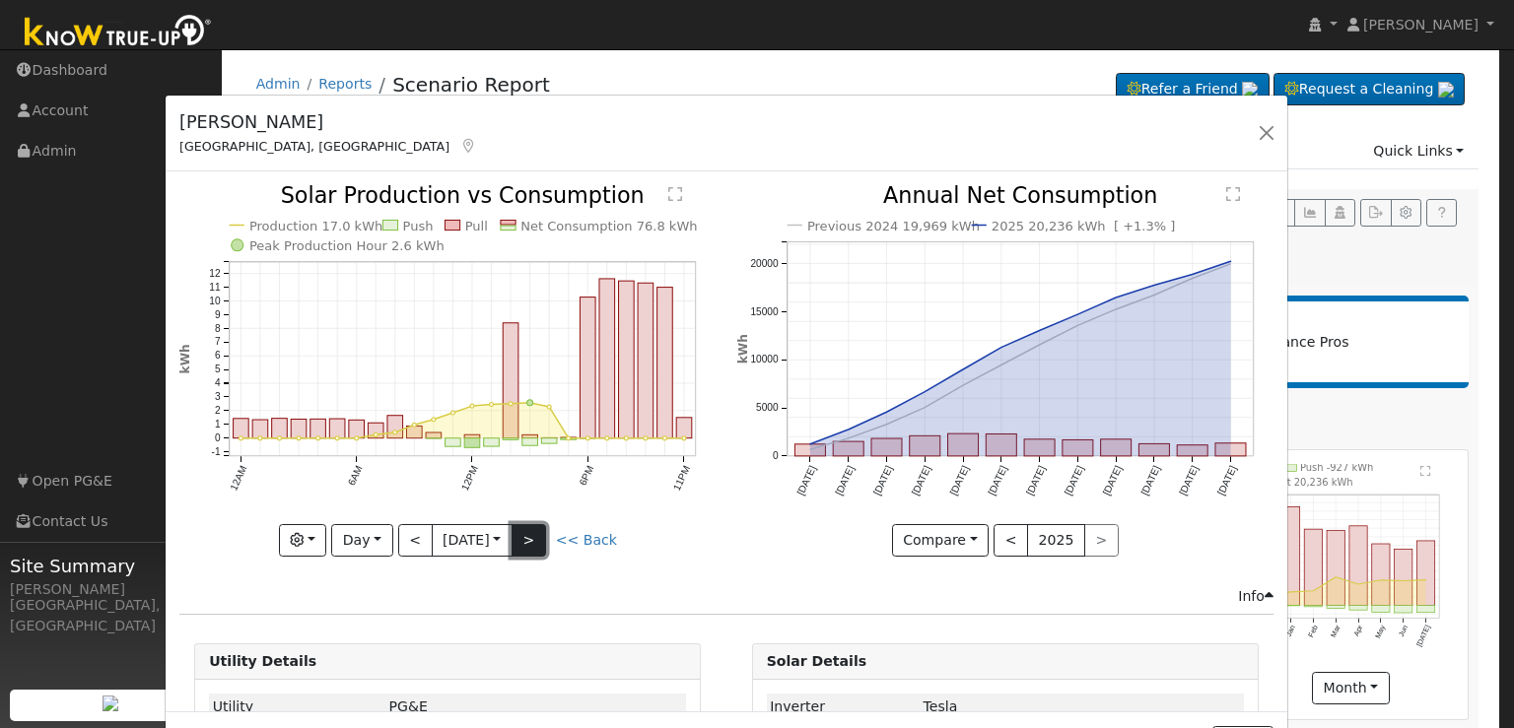
click at [526, 533] on button ">" at bounding box center [529, 541] width 34 height 34
type input "2025-08-08"
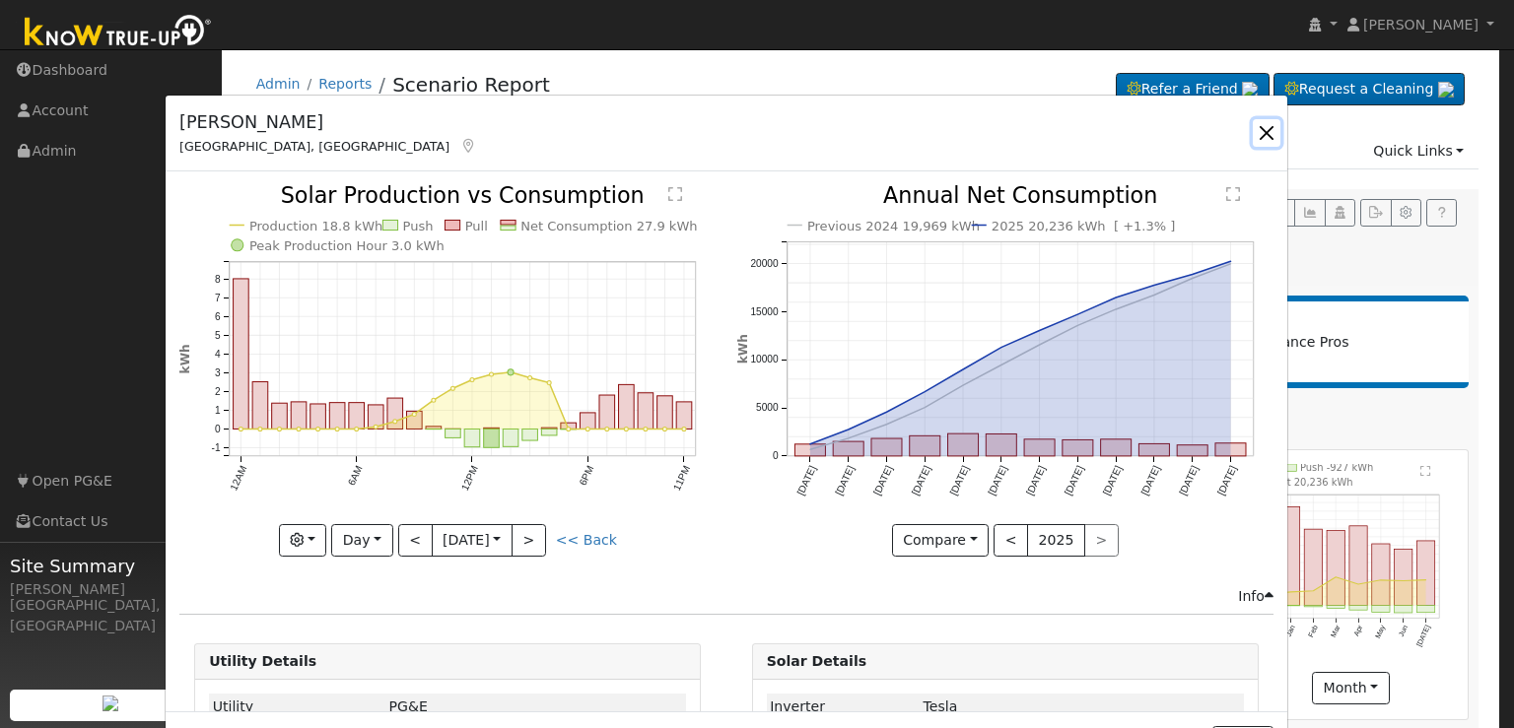
click at [1254, 131] on button "button" at bounding box center [1267, 133] width 28 height 28
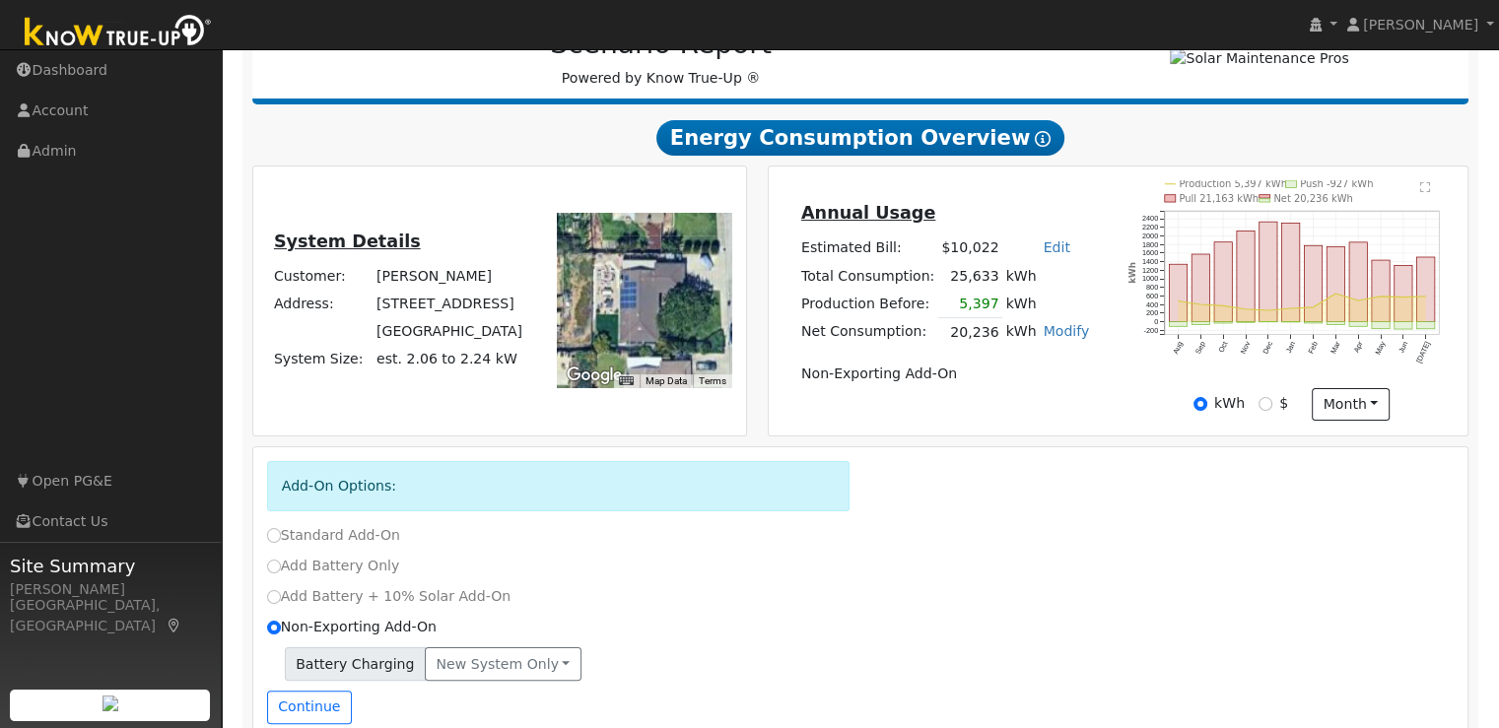
scroll to position [328, 0]
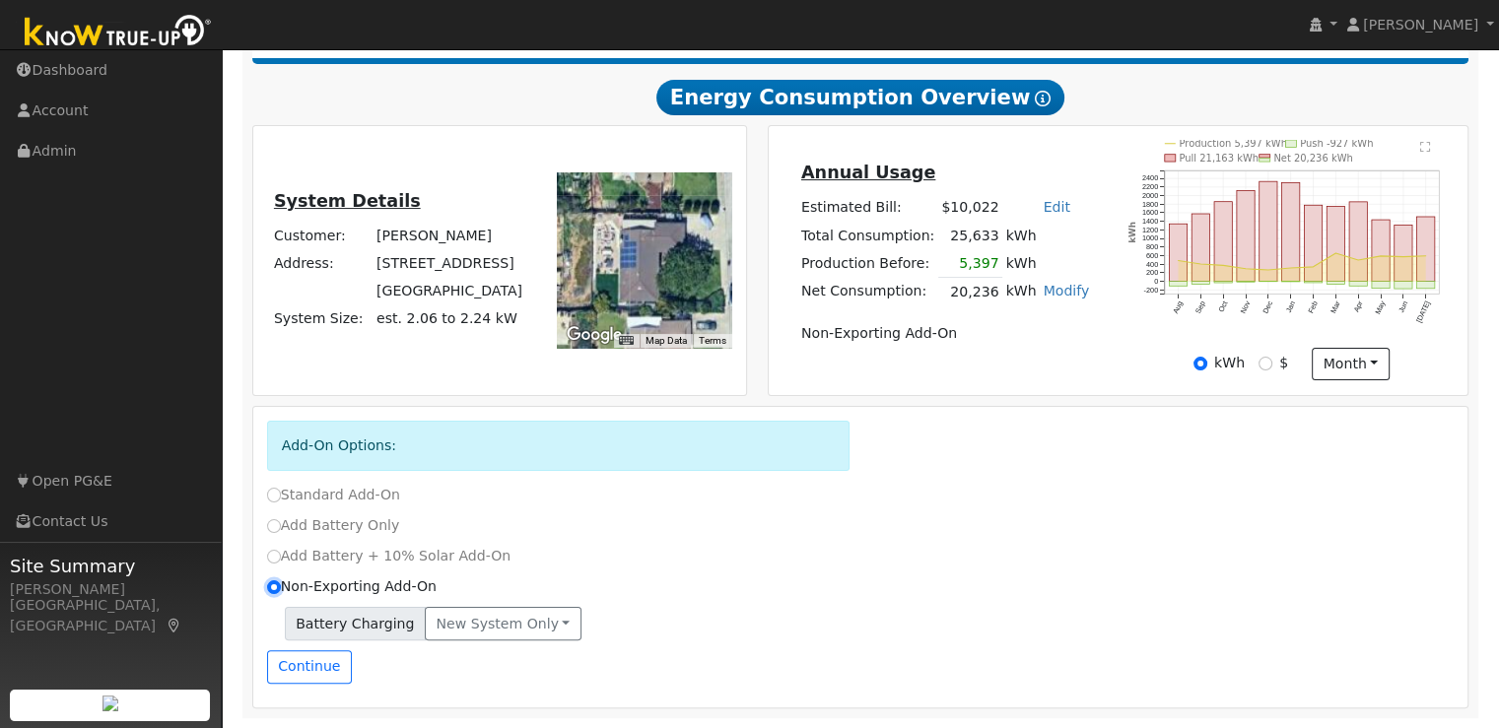
click at [274, 585] on input "Non-Exporting Add-On" at bounding box center [274, 588] width 14 height 14
click at [268, 497] on input "Standard Add-On" at bounding box center [274, 495] width 14 height 14
radio input "true"
radio input "false"
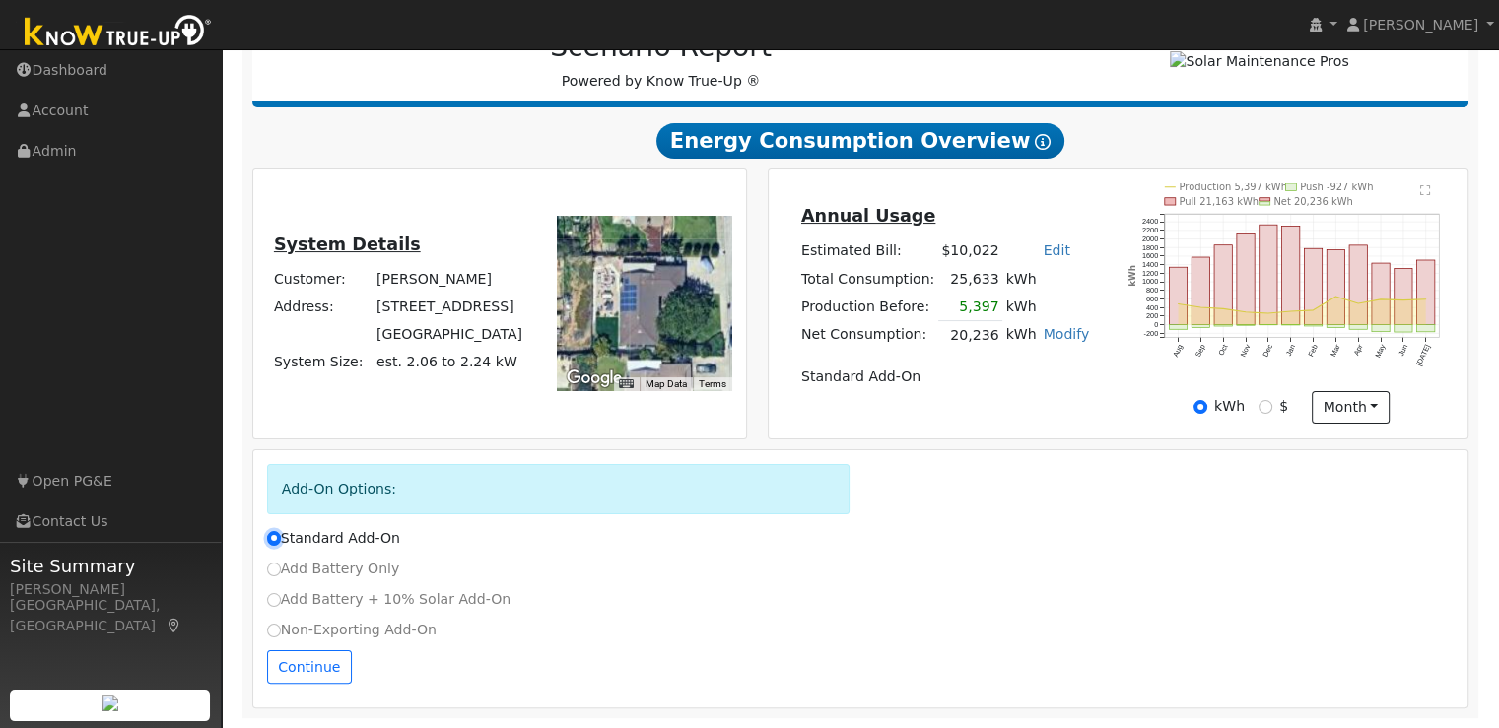
scroll to position [286, 0]
click at [280, 591] on label "Add Battery + 10% Solar Add-On" at bounding box center [389, 599] width 244 height 21
click at [280, 593] on input "Add Battery + 10% Solar Add-On" at bounding box center [274, 600] width 14 height 14
radio input "true"
radio input "false"
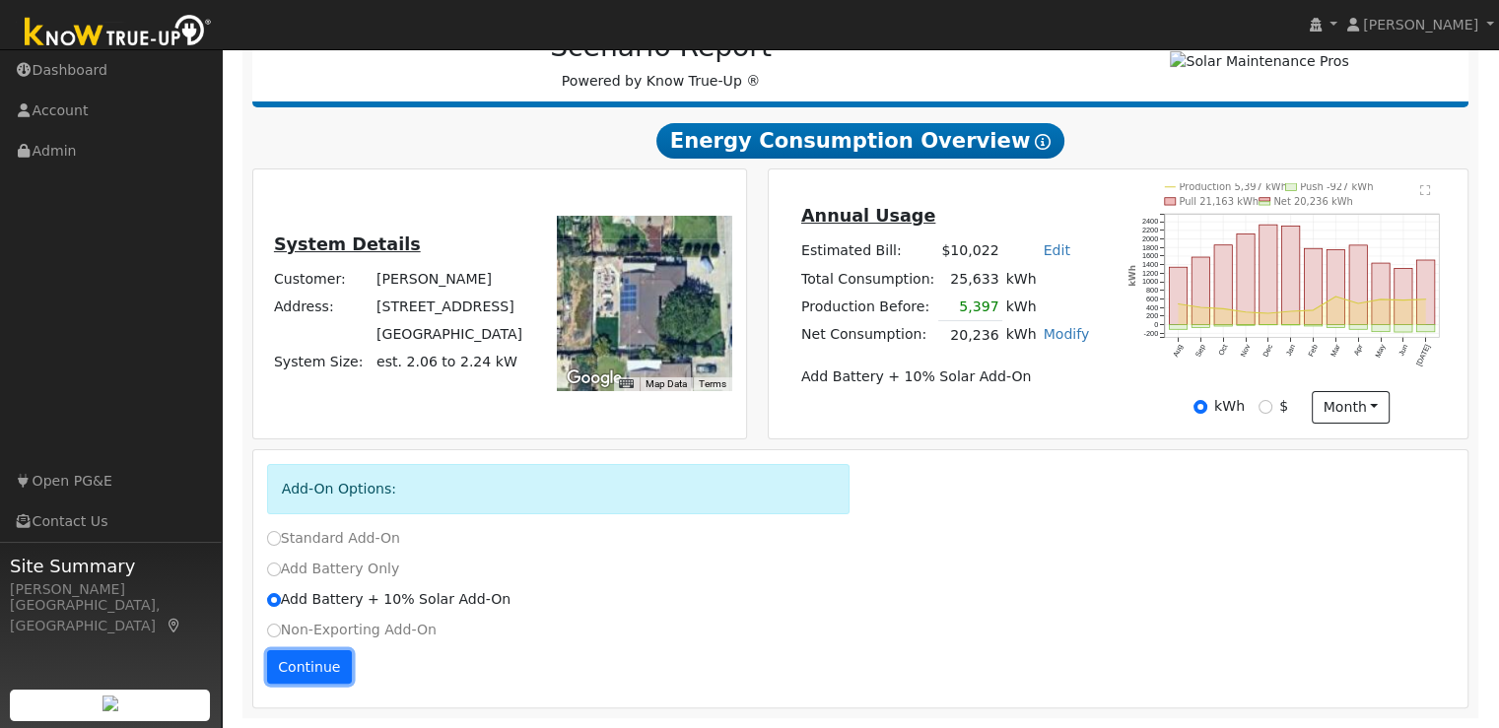
click at [293, 673] on button "Continue" at bounding box center [309, 667] width 85 height 34
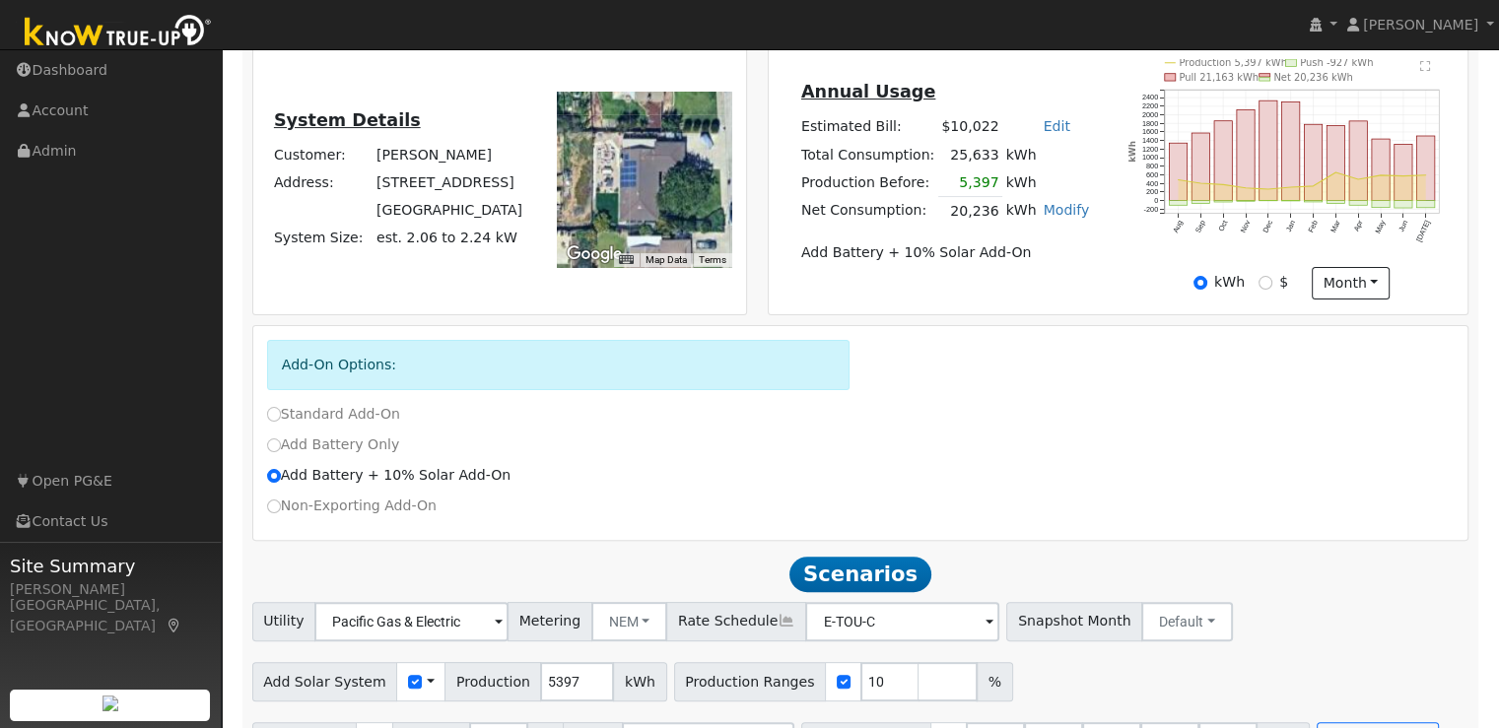
scroll to position [465, 0]
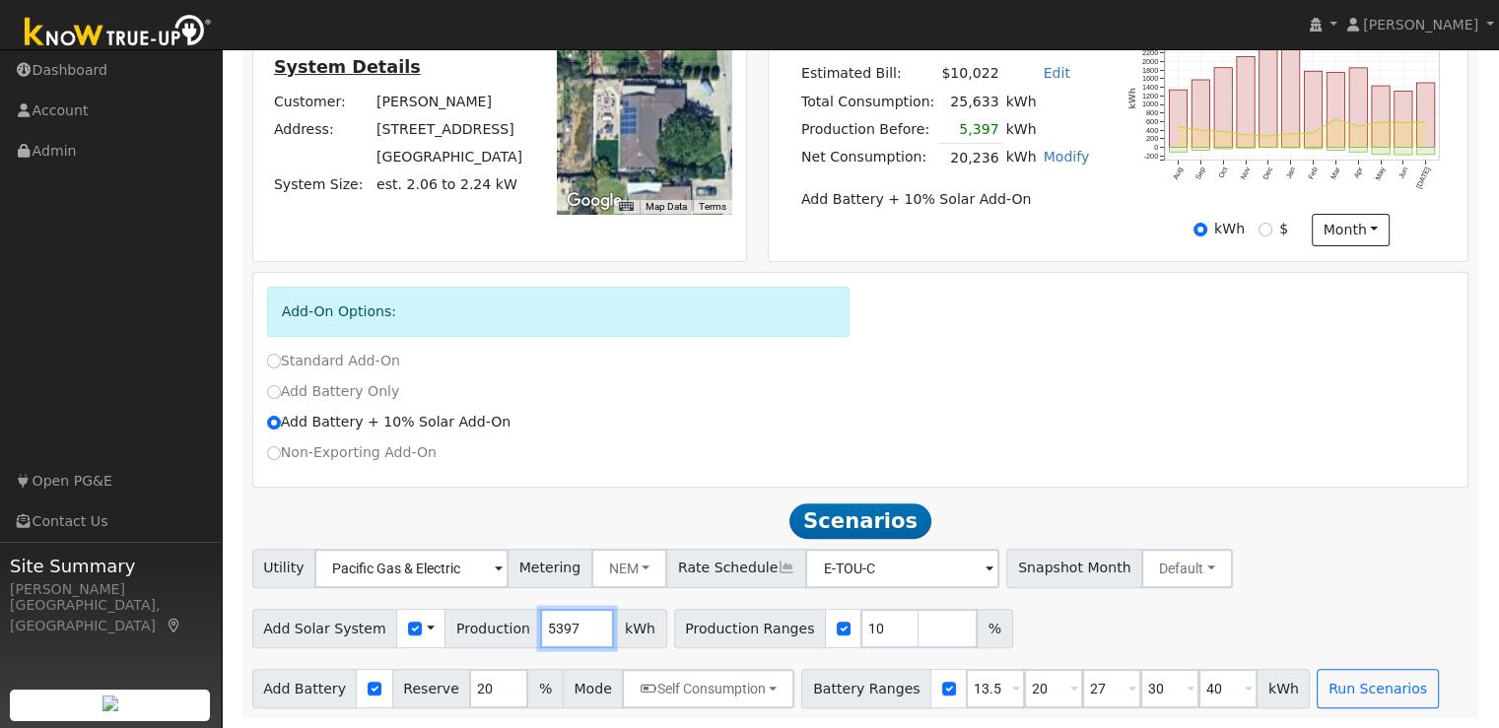
click at [540, 627] on input "5397" at bounding box center [577, 628] width 74 height 39
click at [556, 626] on input "26000" at bounding box center [577, 628] width 74 height 39
click at [558, 628] on input "26000" at bounding box center [577, 628] width 74 height 39
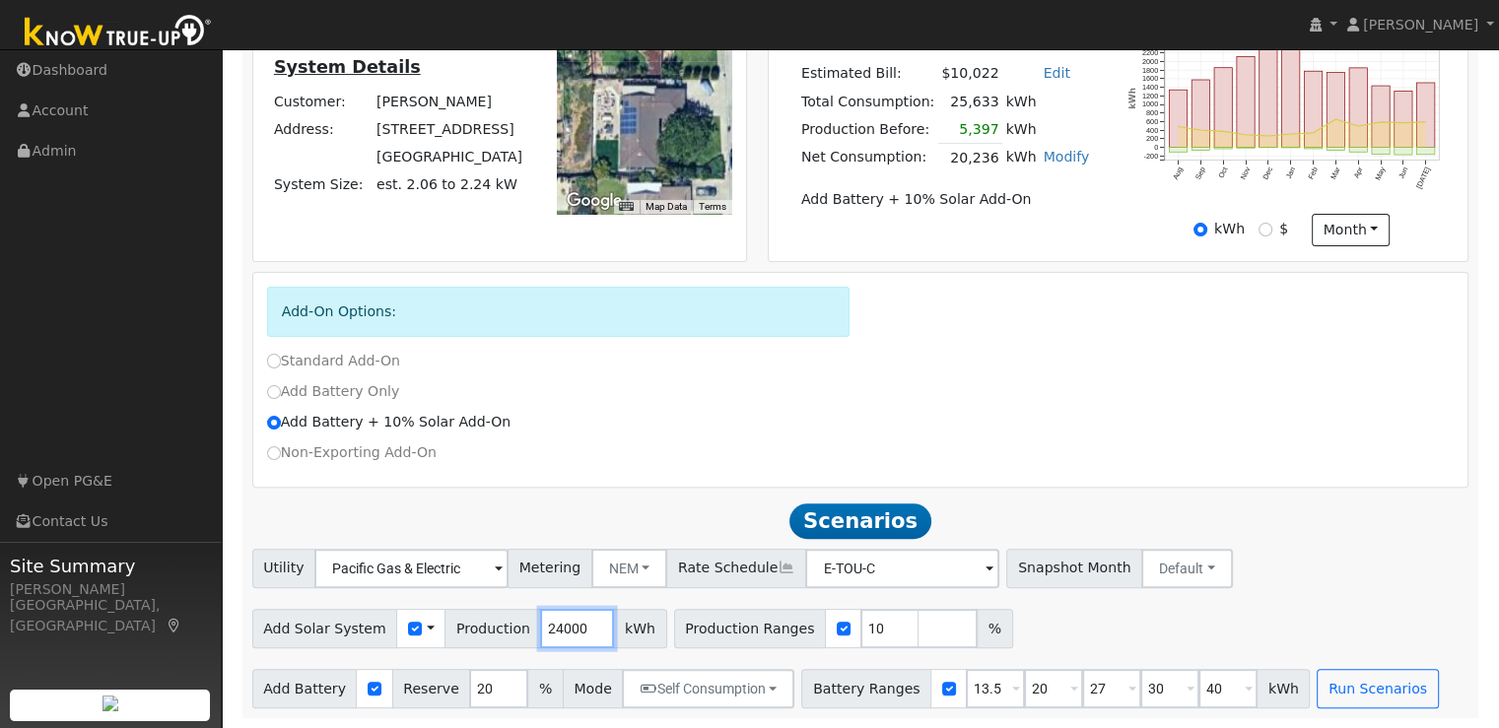
type input "24000"
click at [837, 630] on input "checkbox" at bounding box center [844, 629] width 14 height 14
checkbox input "false"
click at [966, 688] on input "13.5" at bounding box center [995, 688] width 59 height 39
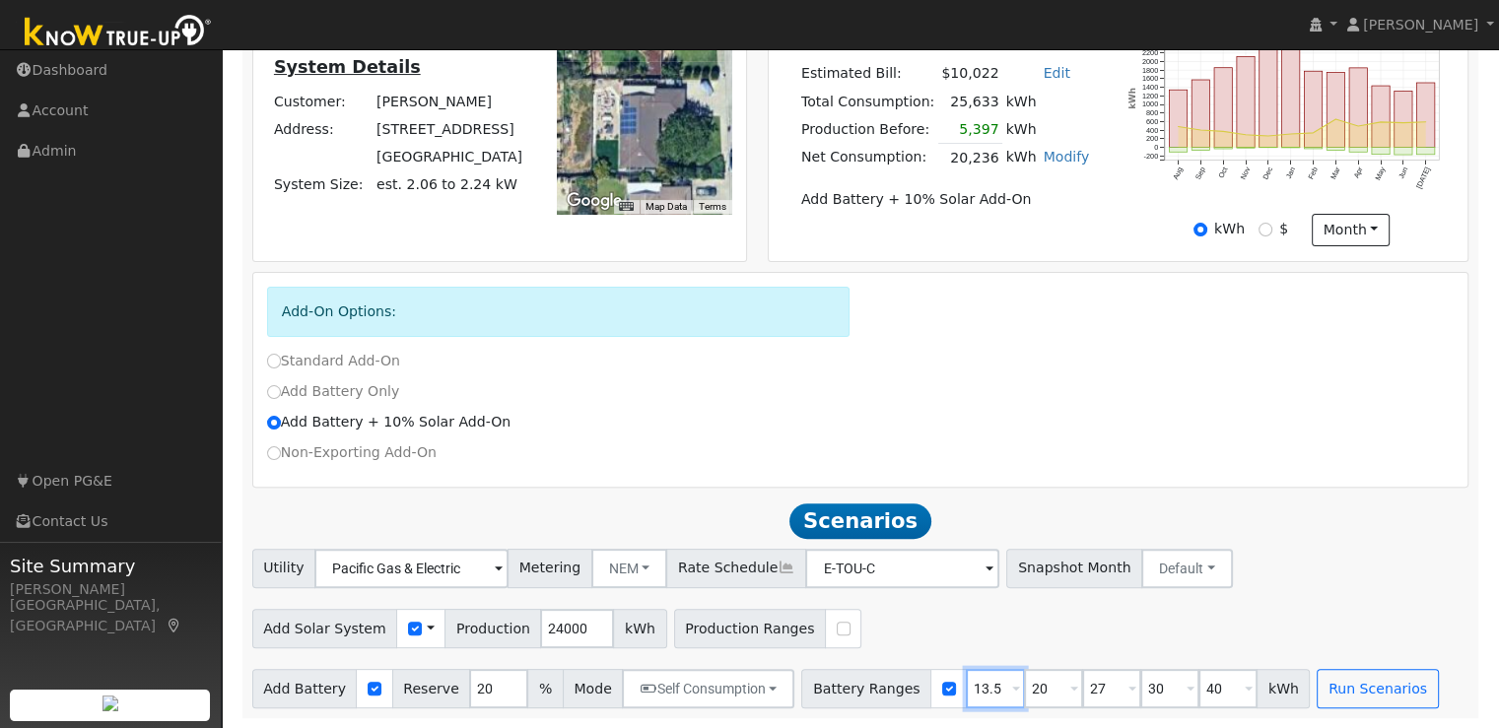
type input "20"
type input "27"
type input "30"
type input "40"
type input "20"
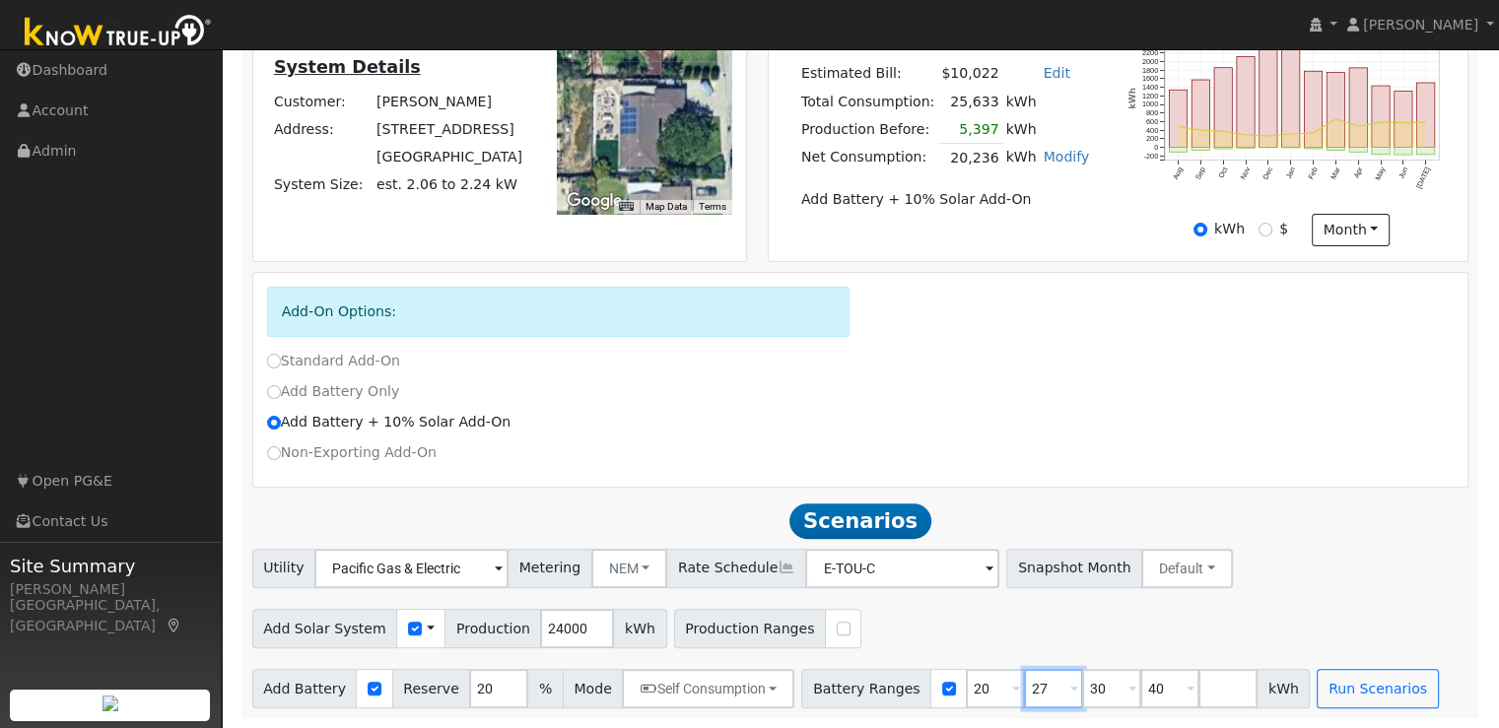
click at [1024, 689] on input "27" at bounding box center [1053, 688] width 59 height 39
type input "30"
type input "40"
type input "30"
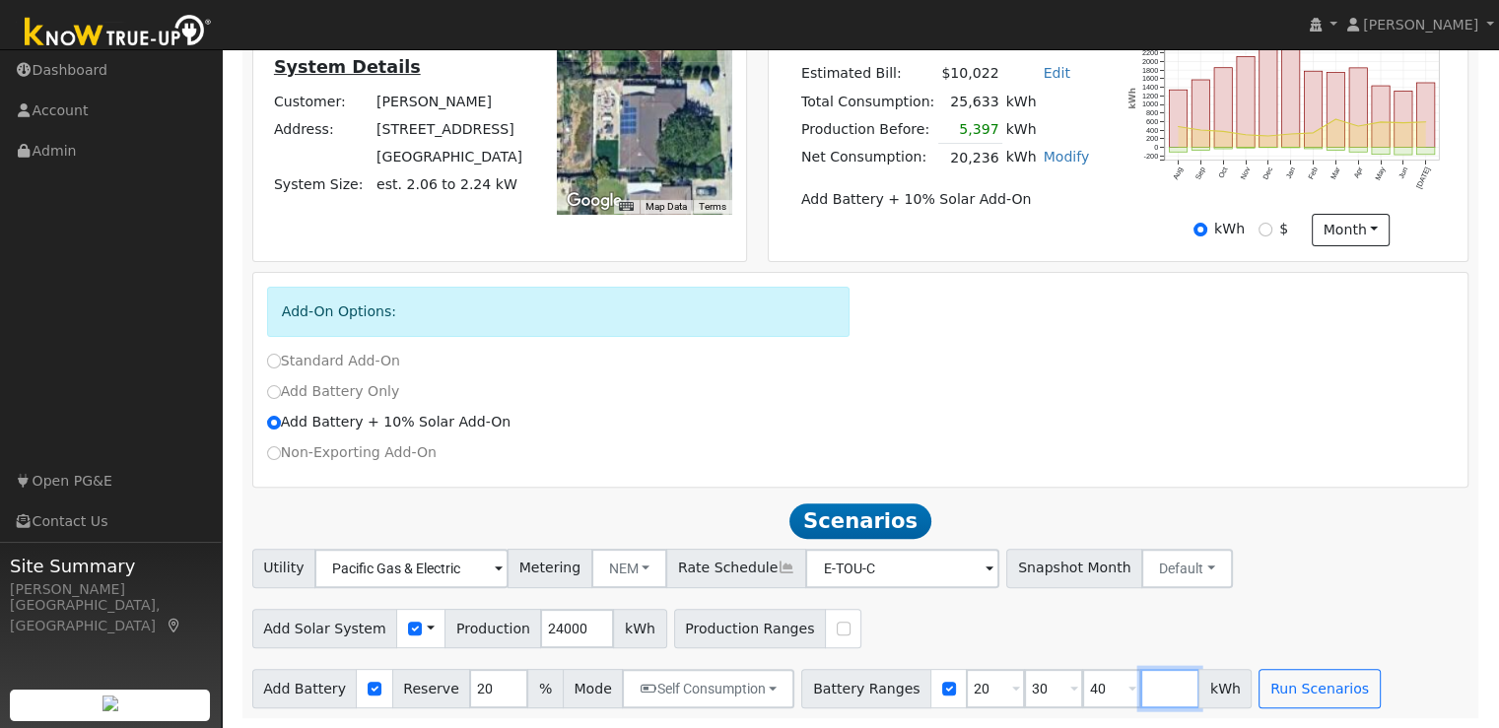
click at [1140, 692] on input "number" at bounding box center [1169, 688] width 59 height 39
type input "50"
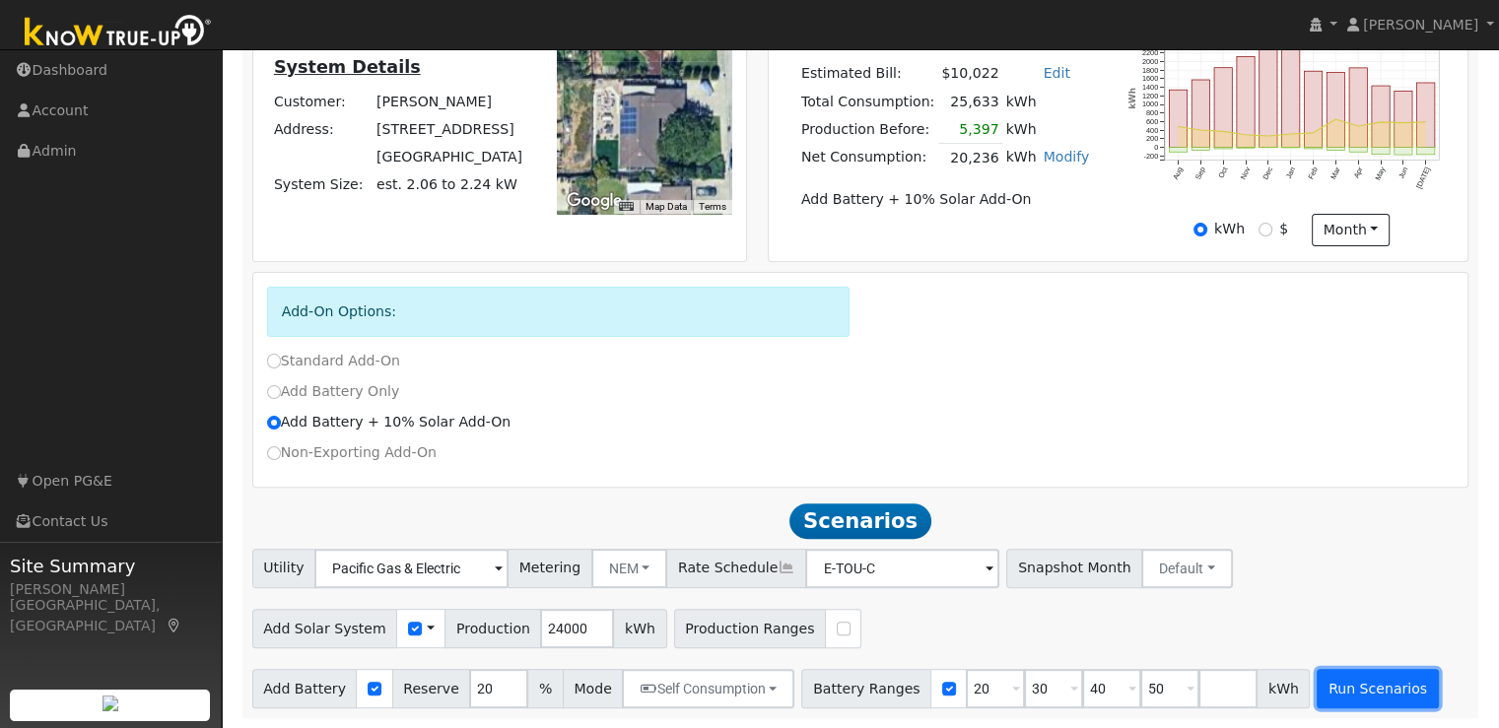
click at [1320, 696] on button "Run Scenarios" at bounding box center [1377, 688] width 121 height 39
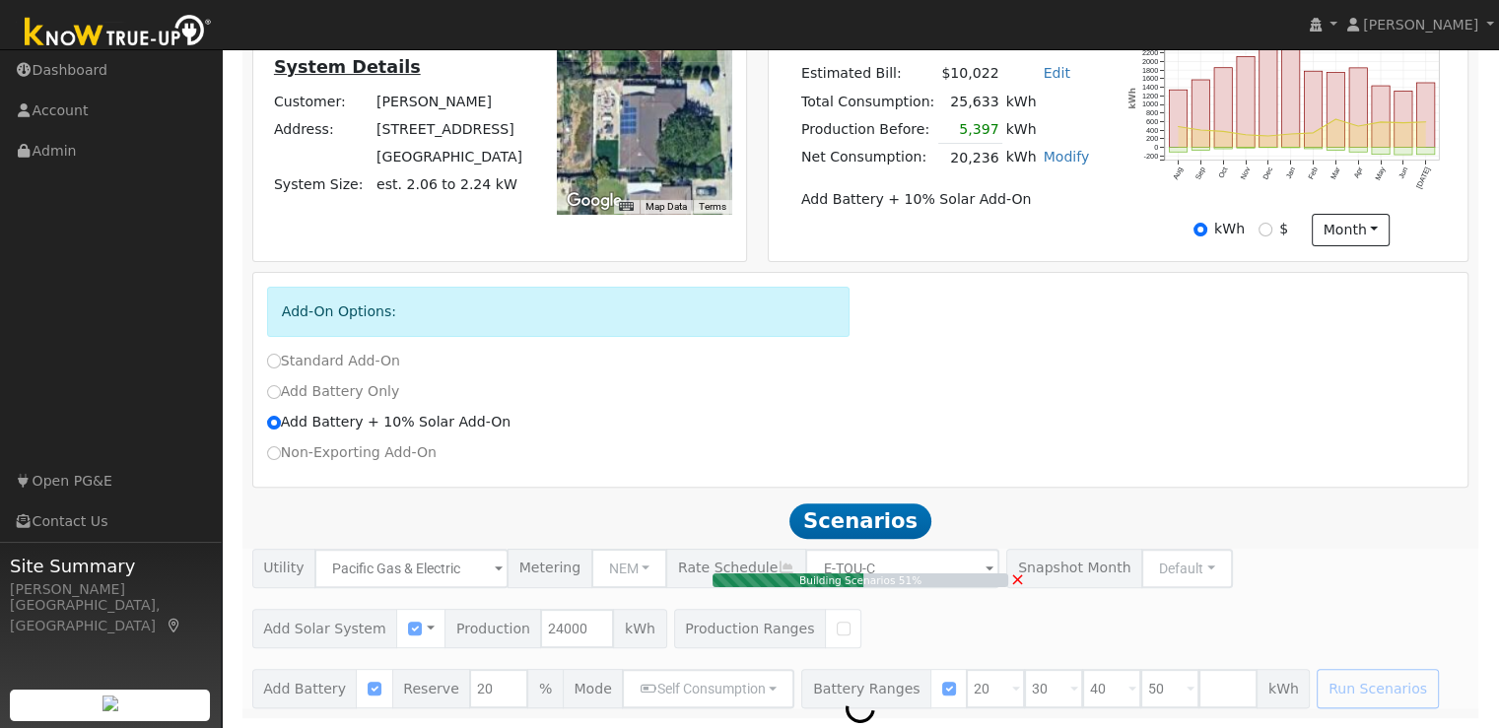
click at [1023, 580] on span "×" at bounding box center [1017, 579] width 15 height 21
click at [1017, 579] on span "×" at bounding box center [1017, 579] width 15 height 21
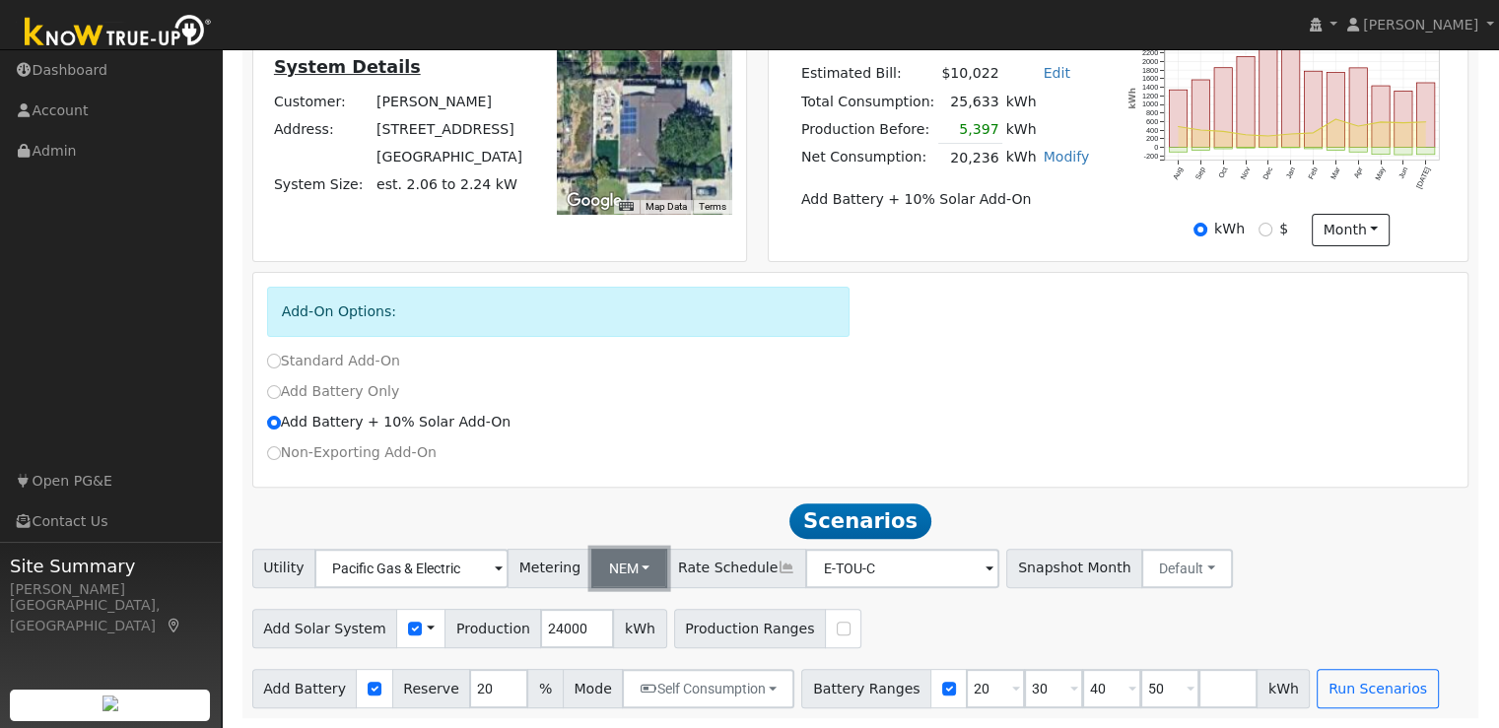
click at [622, 567] on button "NEM" at bounding box center [629, 568] width 77 height 39
click at [615, 638] on link "NBT" at bounding box center [644, 640] width 137 height 28
type input "E-ELEC"
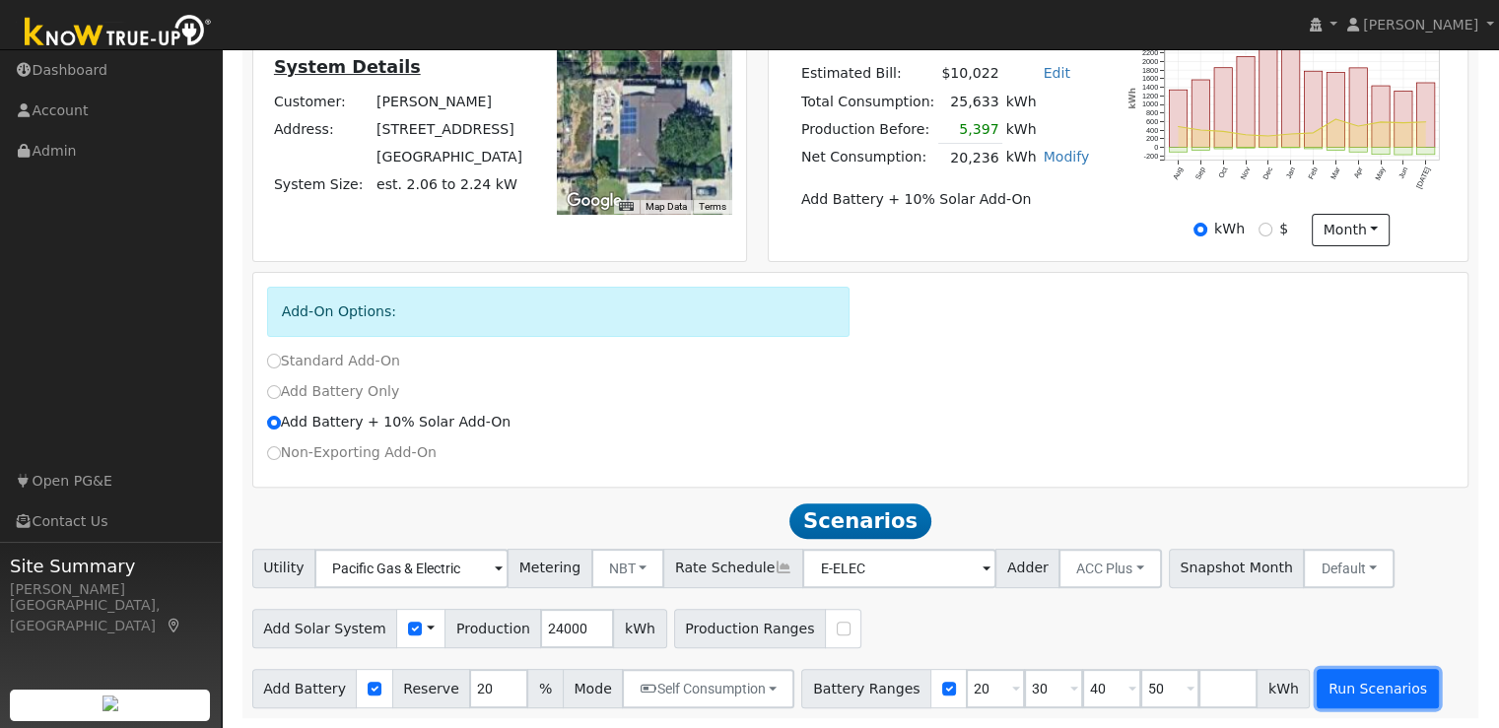
click at [1317, 693] on button "Run Scenarios" at bounding box center [1377, 688] width 121 height 39
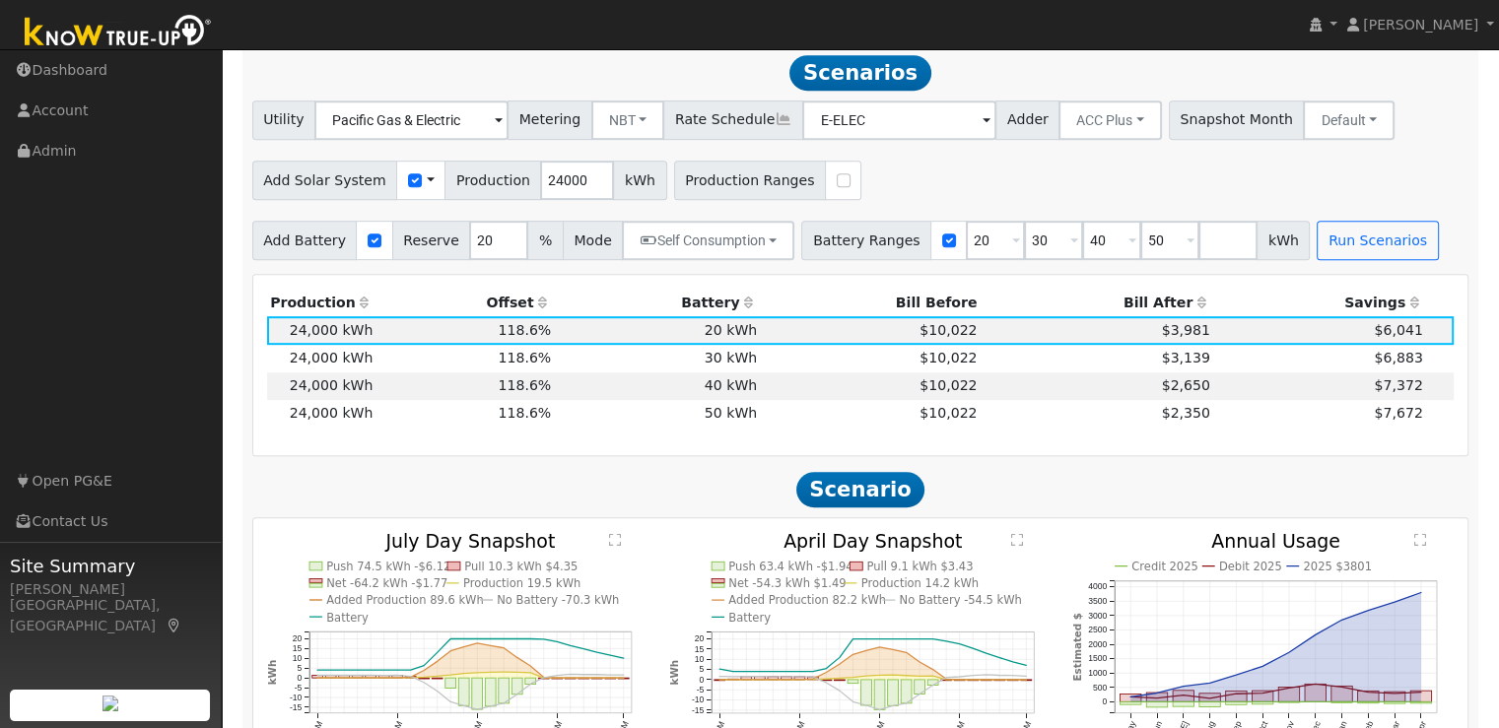
scroll to position [908, 0]
click at [540, 184] on input "24000" at bounding box center [577, 179] width 74 height 39
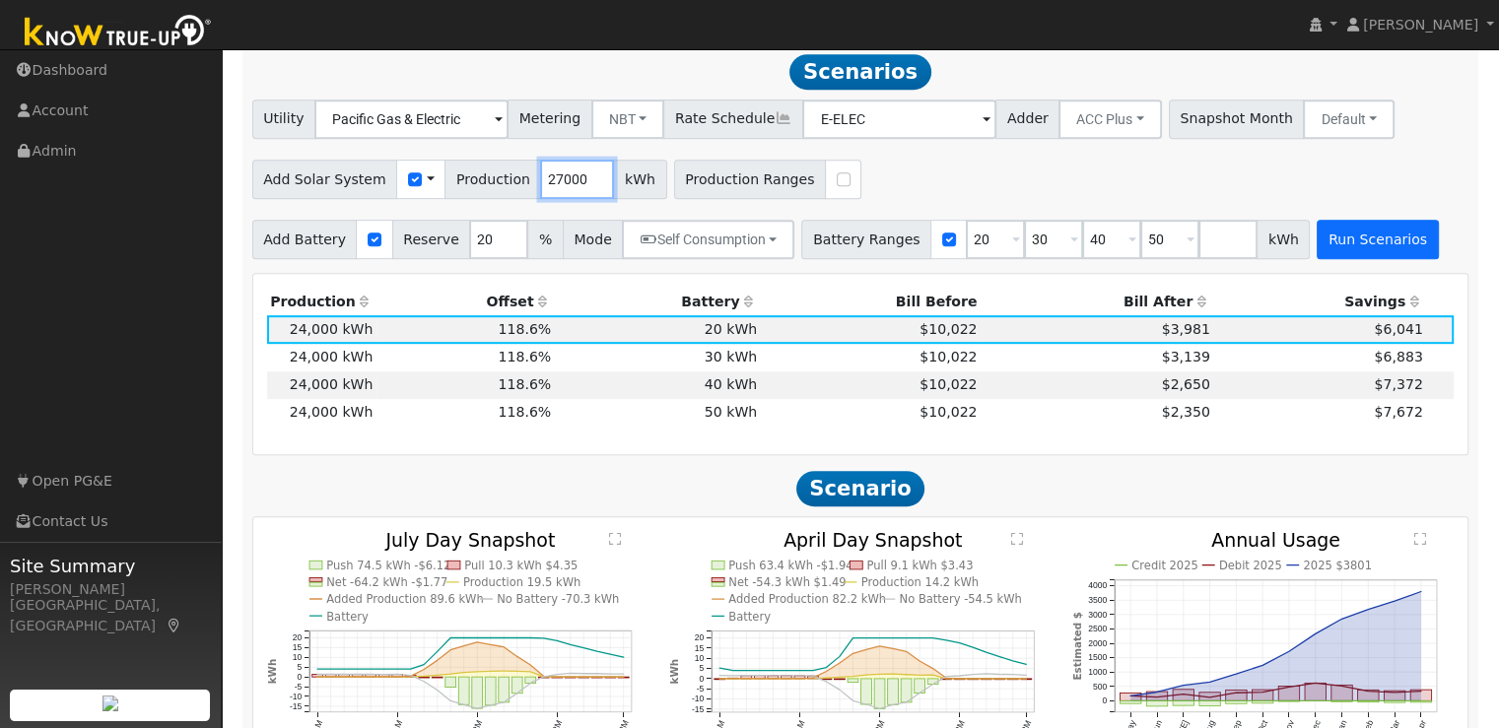
type input "27000"
click at [1317, 253] on button "Run Scenarios" at bounding box center [1377, 239] width 121 height 39
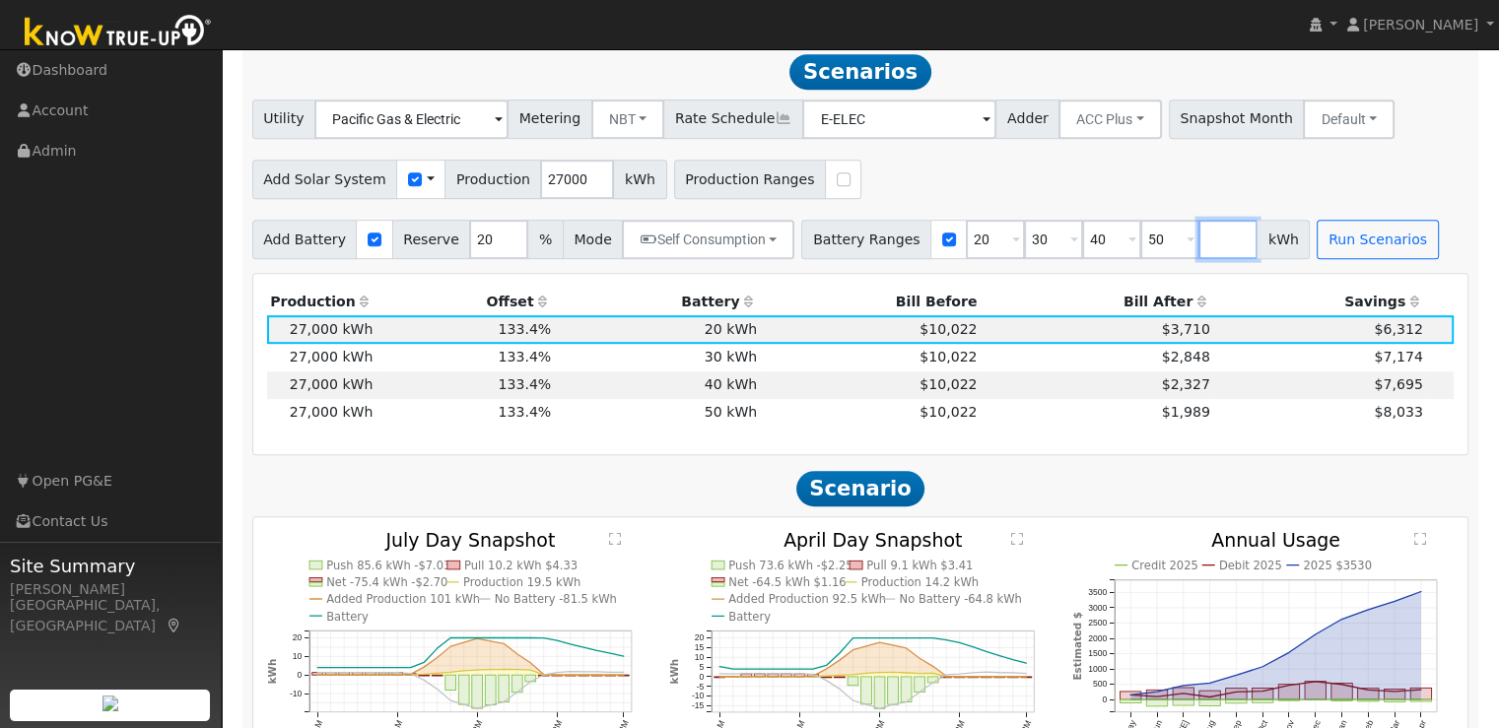
click at [1198, 254] on input "number" at bounding box center [1227, 239] width 59 height 39
type input "60"
click at [1327, 255] on button "Run Scenarios" at bounding box center [1377, 239] width 121 height 39
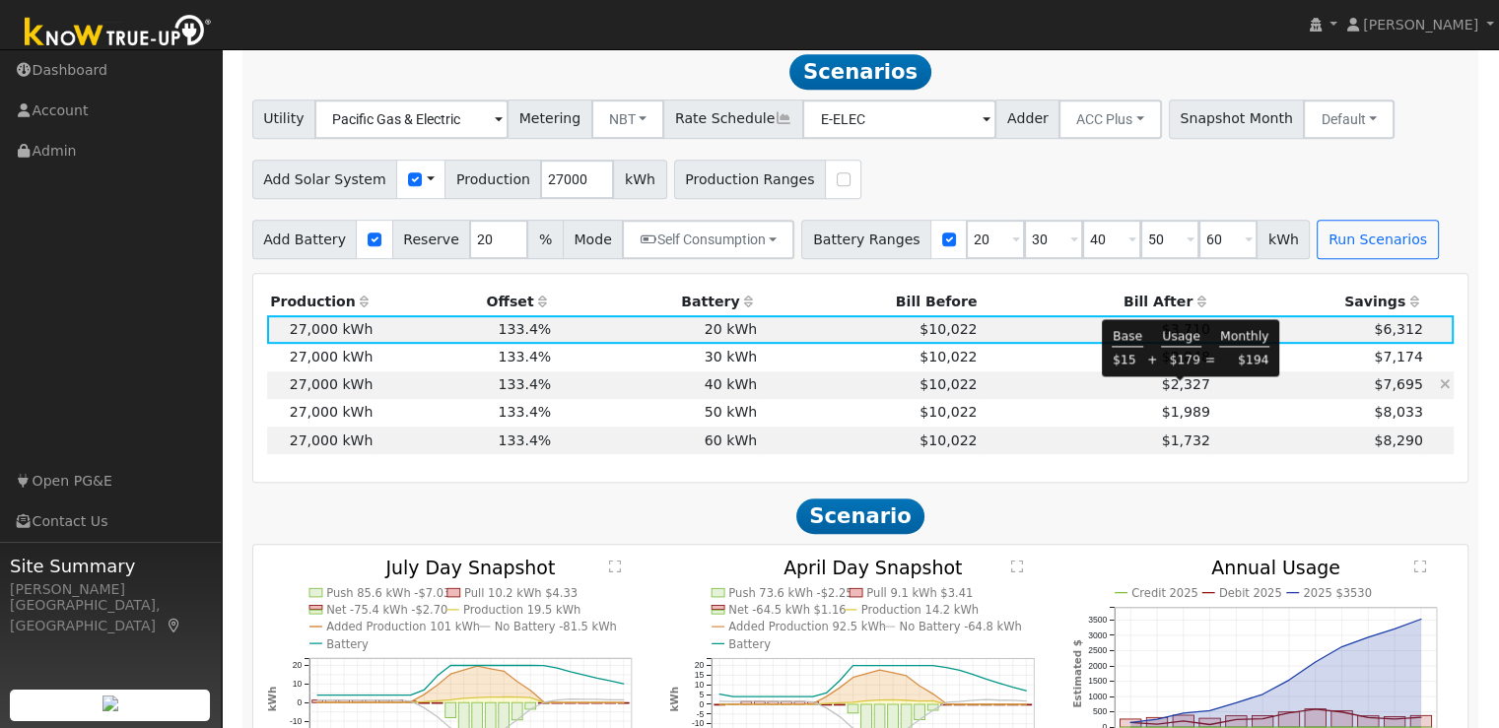
click at [1196, 391] on span "$2,327" at bounding box center [1186, 384] width 48 height 16
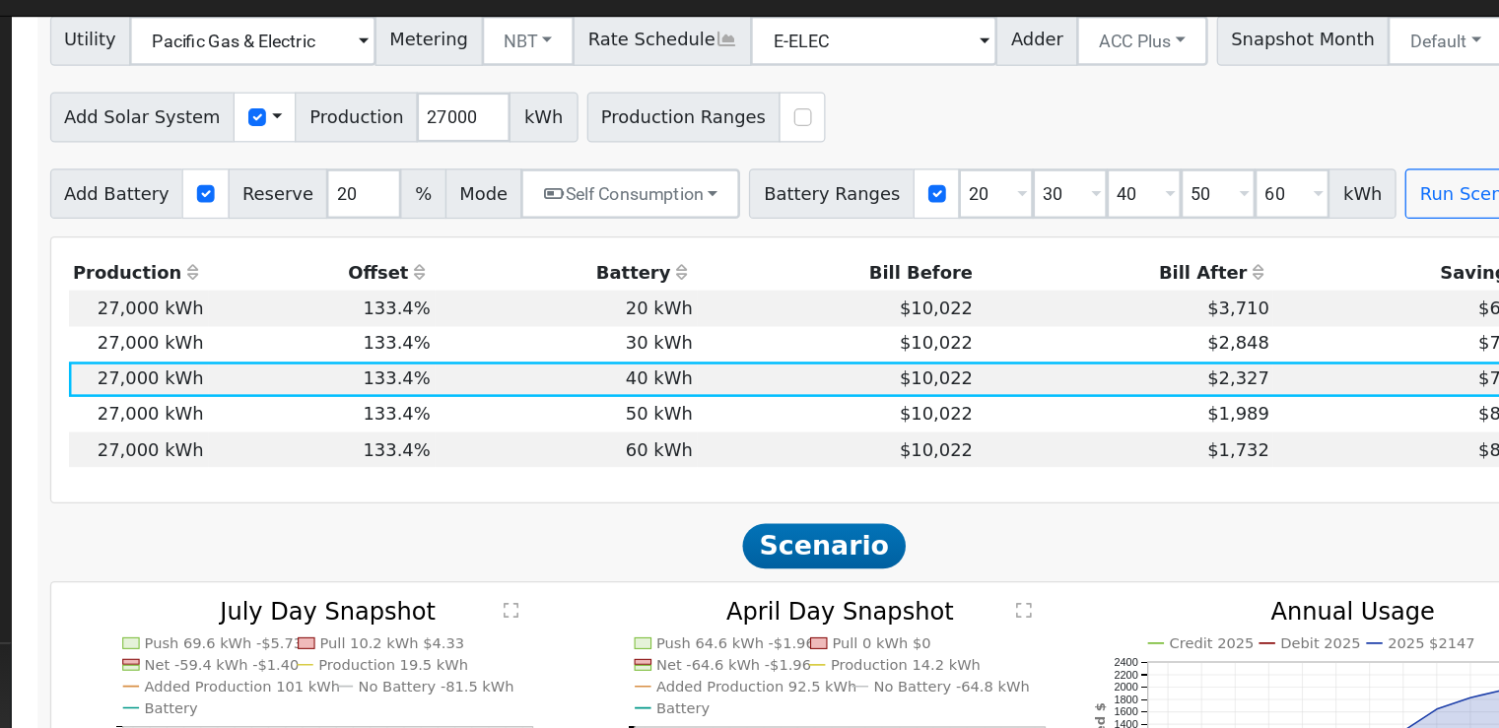
scroll to position [958, 0]
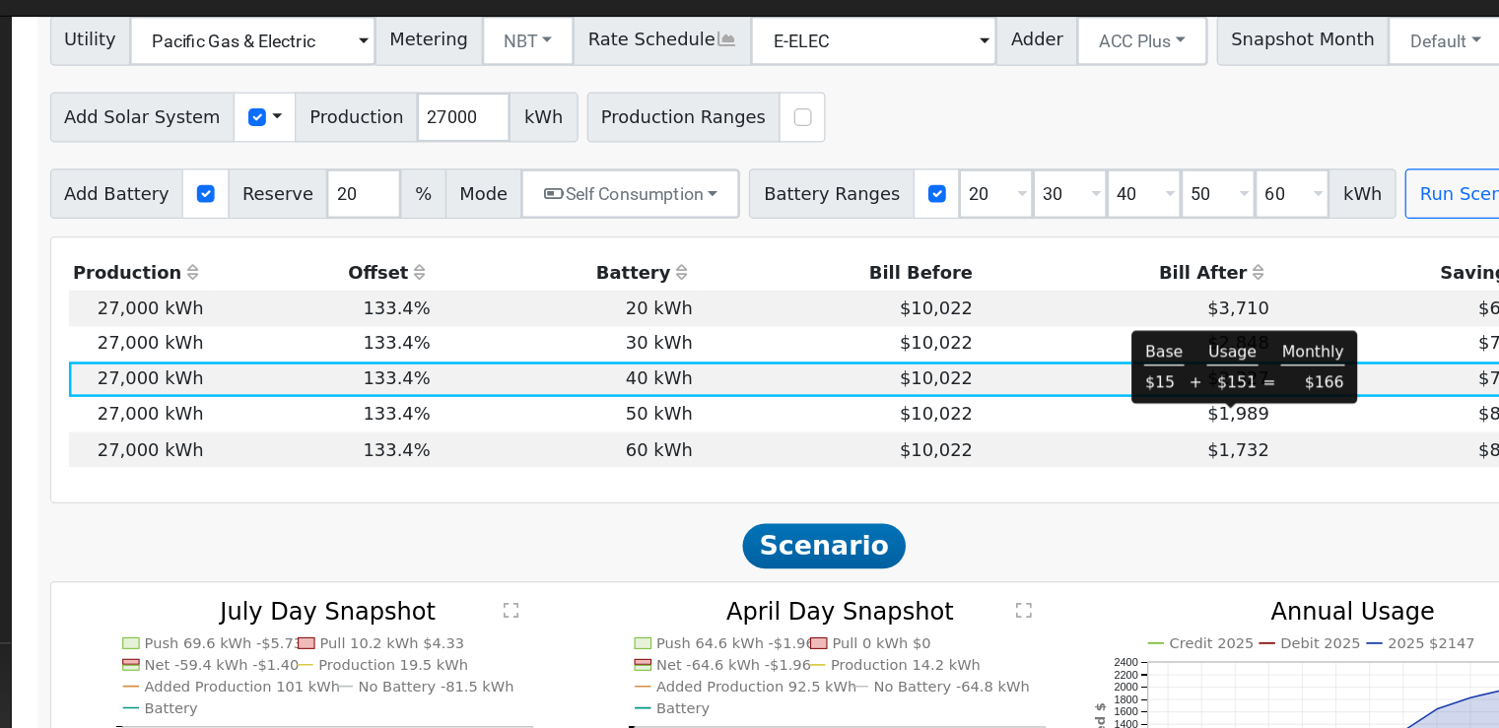
click at [1183, 370] on span "$1,989" at bounding box center [1186, 362] width 48 height 16
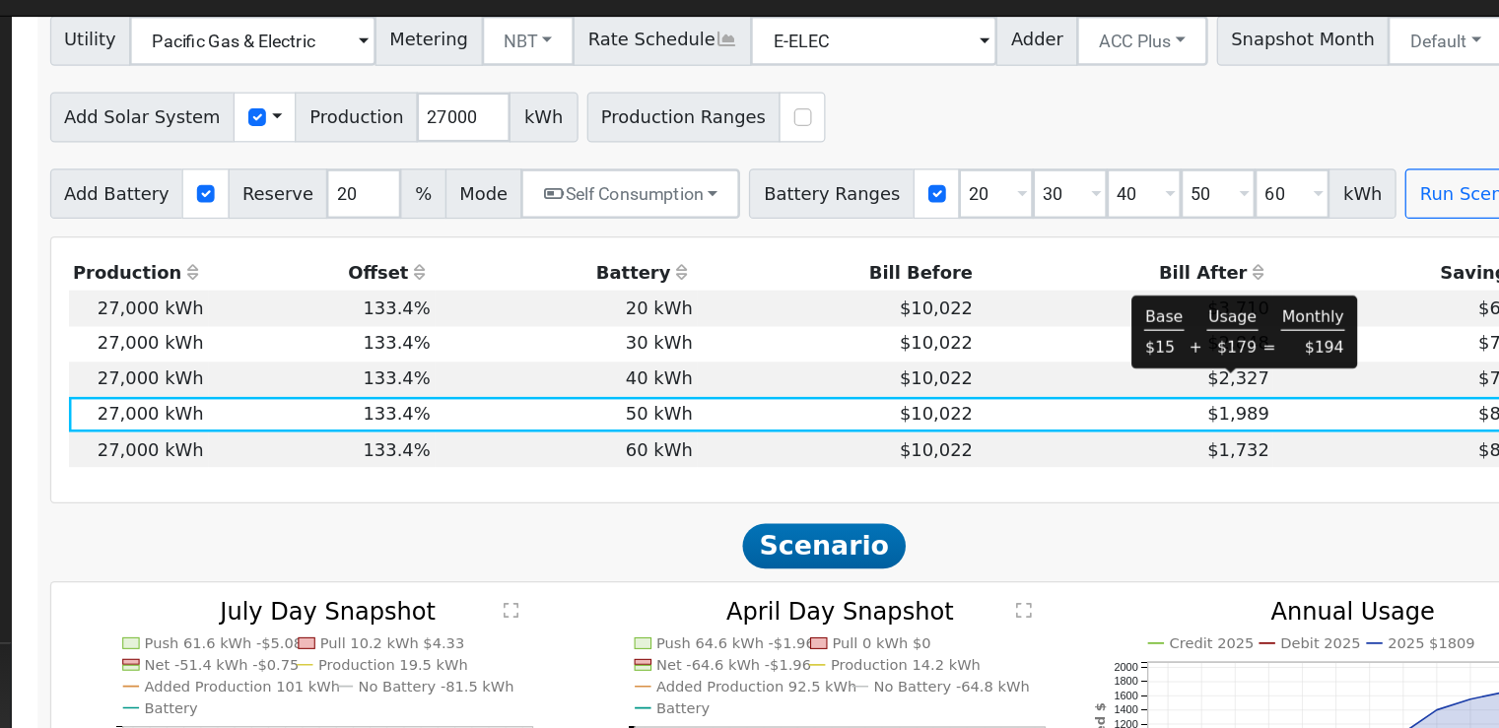
click at [1183, 339] on span "$2,327" at bounding box center [1186, 334] width 48 height 16
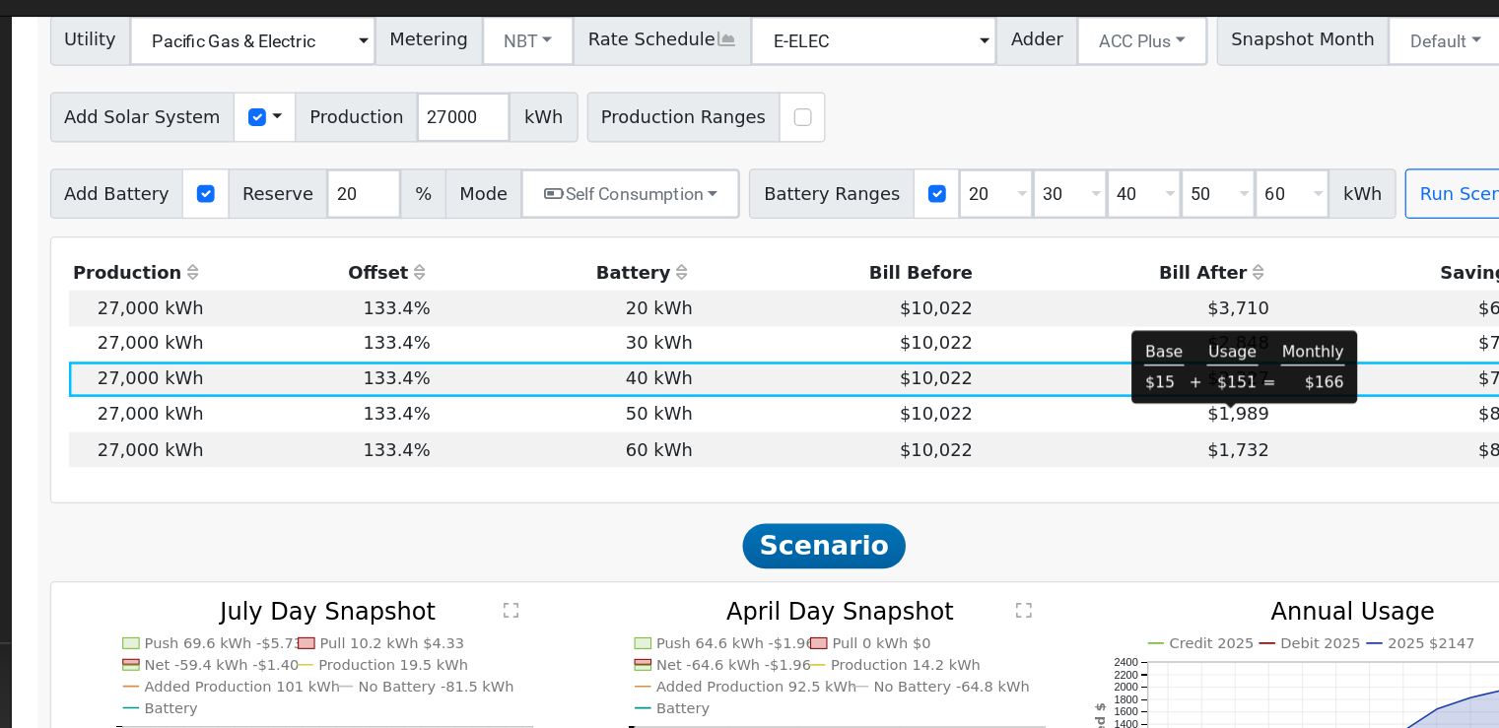
click at [1187, 370] on span "$1,989" at bounding box center [1186, 362] width 48 height 16
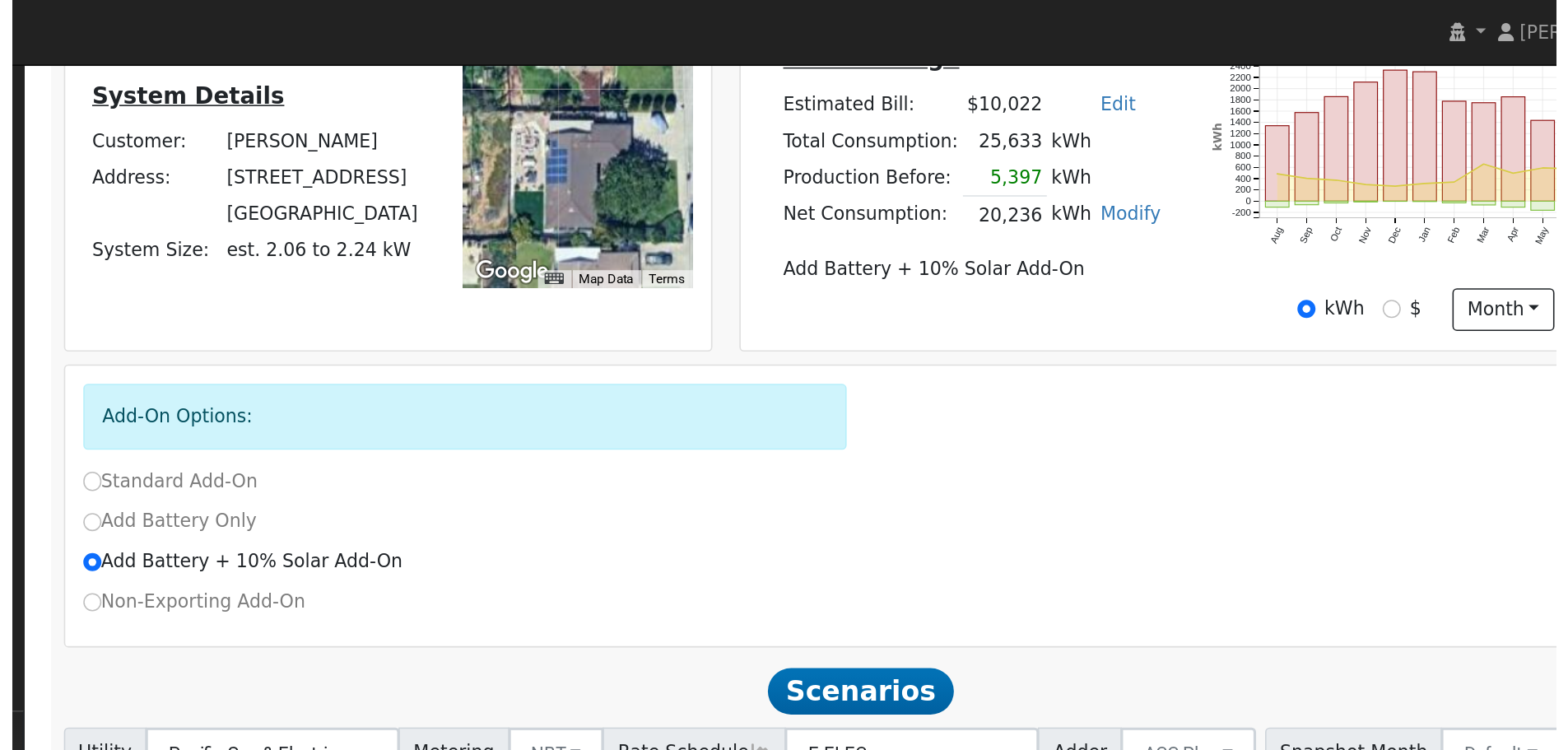
scroll to position [378, 0]
